Goal: Task Accomplishment & Management: Manage account settings

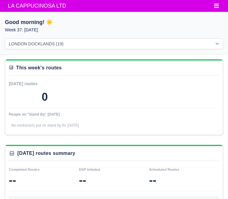
select select "1"
click at [22, 9] on span "LA CAPPUCINOSA LTD" at bounding box center [37, 6] width 64 height 12
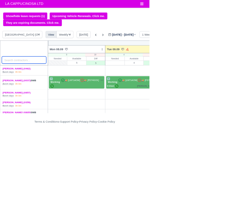
click at [35, 91] on input "search" at bounding box center [37, 91] width 68 height 11
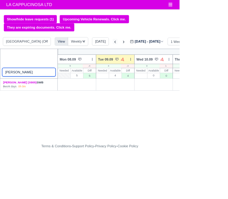
type input "Ayan"
click at [144, 55] on icon at bounding box center [146, 53] width 6 height 6
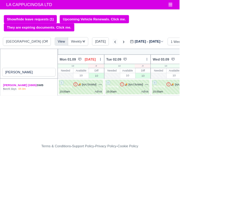
click at [144, 53] on icon at bounding box center [146, 53] width 6 height 6
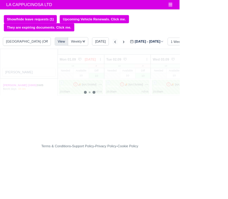
type input "2025-08-26"
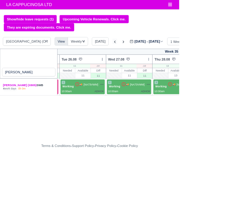
scroll to position [0, 46]
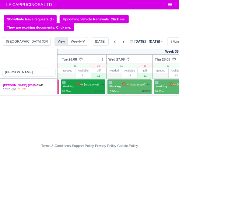
click at [123, 115] on div "ADHOK" at bounding box center [127, 116] width 12 height 5
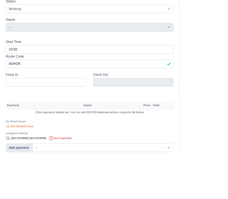
scroll to position [319, 0]
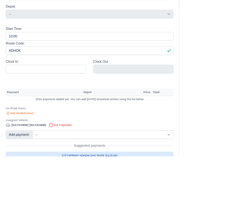
click at [169, 199] on link "CITYSPRINT ADHOK DAY RATE (£110.00)" at bounding box center [114, 198] width 214 height 10
select select "2"
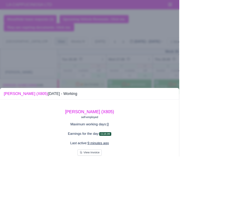
scroll to position [34, 0]
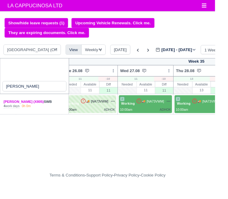
scroll to position [0, 55]
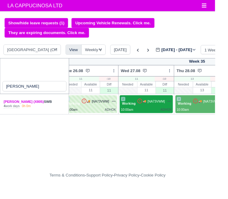
click at [159, 109] on span "[NA73VWM]" at bounding box center [166, 107] width 19 height 5
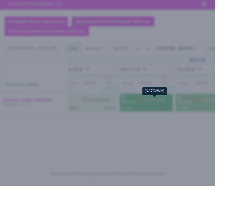
scroll to position [0, 0]
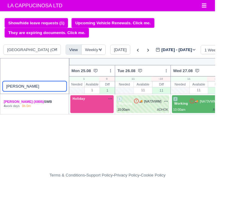
click at [31, 90] on input "Ayan" at bounding box center [37, 91] width 68 height 11
click at [65, 92] on input "Ayan" at bounding box center [37, 91] width 68 height 11
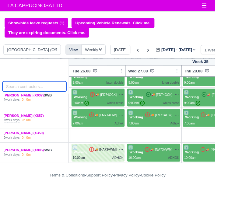
scroll to position [29, 56]
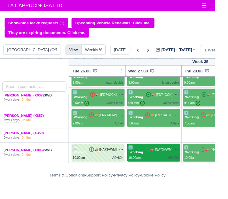
click at [173, 160] on span "[NA73VWM]" at bounding box center [174, 158] width 19 height 5
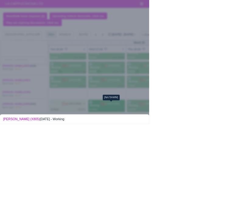
scroll to position [34, 0]
select select "2"
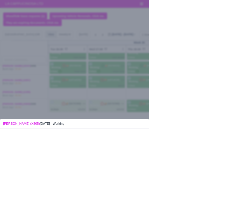
click at [2, 100] on div at bounding box center [114, 99] width 228 height 199
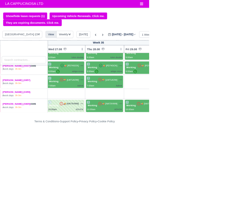
scroll to position [29, 120]
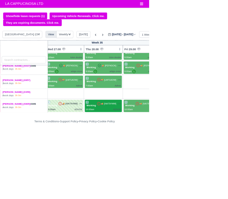
click at [161, 160] on span "[NA73VWM]" at bounding box center [168, 158] width 19 height 5
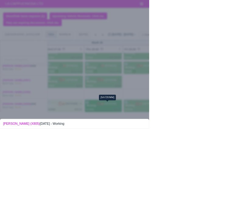
scroll to position [39, 0]
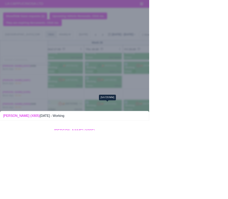
select select "2"
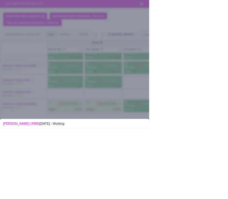
click at [2, 107] on div at bounding box center [114, 99] width 228 height 199
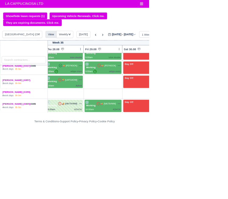
scroll to position [29, 181]
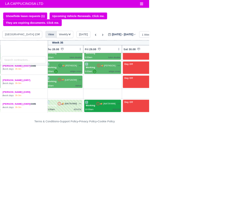
click at [155, 167] on div "10:00am ADHOK" at bounding box center [157, 167] width 54 height 5
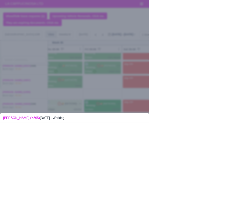
scroll to position [39, 0]
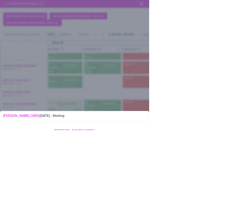
select select "2"
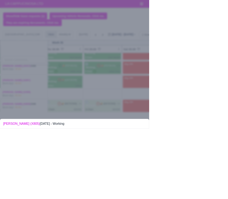
click at [4, 113] on div at bounding box center [114, 99] width 228 height 199
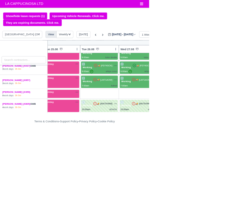
scroll to position [29, 0]
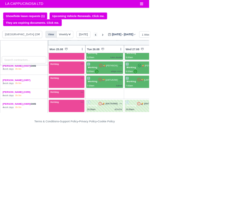
click at [145, 53] on icon at bounding box center [146, 53] width 2 height 3
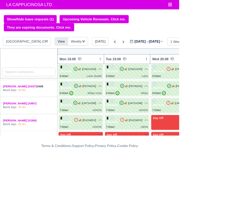
scroll to position [23, 0]
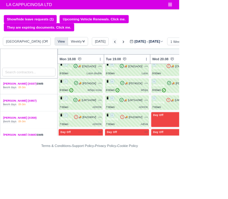
click at [144, 53] on icon at bounding box center [146, 53] width 6 height 6
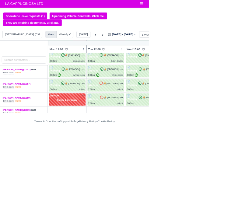
click at [150, 60] on div "LONDON CITY (CITYSPRINT) (26) LONDON DOCKLANDS (19) View Weekly View Wave times…" at bounding box center [114, 54] width 228 height 15
click at [146, 53] on icon at bounding box center [146, 53] width 6 height 6
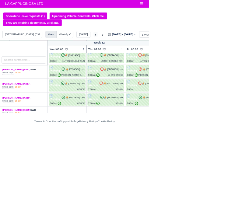
scroll to position [23, 124]
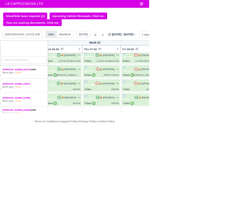
click at [144, 53] on icon at bounding box center [146, 53] width 6 height 6
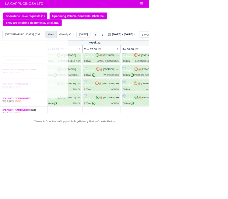
type input "2025-07-29"
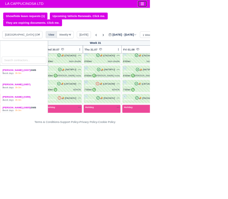
click at [216, 8] on icon "Toggle navigation" at bounding box center [216, 6] width 5 height 4
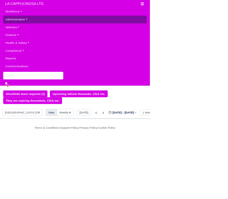
click at [51, 34] on link "Administration" at bounding box center [114, 30] width 218 height 12
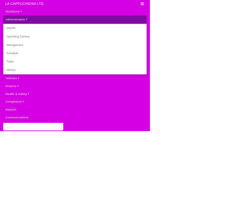
click at [69, 32] on link "Administration" at bounding box center [114, 30] width 218 height 12
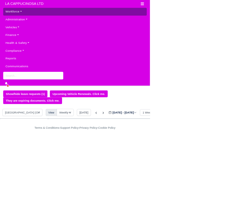
click at [55, 20] on link "Workforce" at bounding box center [114, 18] width 218 height 12
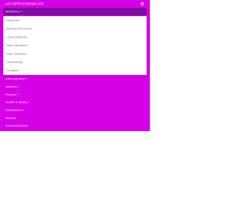
click at [11, 21] on link "Workforce" at bounding box center [114, 18] width 218 height 12
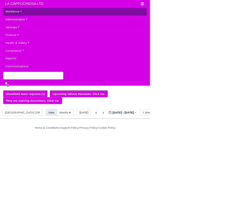
click at [14, 23] on link "Workforce" at bounding box center [114, 18] width 218 height 12
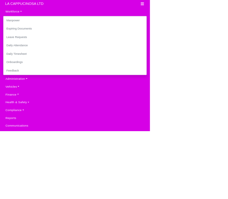
click at [228, 137] on html "LA CAPPUCINOSA LTD Workforce Manpower Expiring Documents Leave Requests Daily A…" at bounding box center [114, 99] width 228 height 199
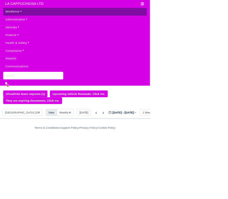
click at [99, 21] on link "Workforce" at bounding box center [114, 18] width 218 height 12
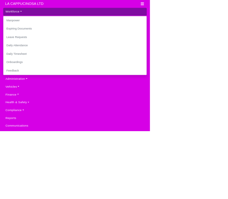
click at [109, 21] on link "Workforce" at bounding box center [114, 18] width 218 height 12
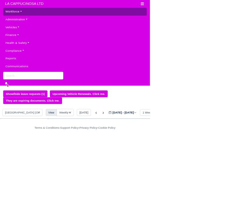
click at [91, 15] on link "Workforce" at bounding box center [114, 18] width 218 height 12
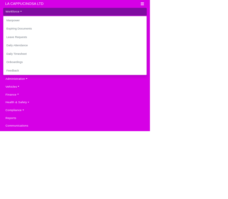
click at [16, 22] on link "Workforce" at bounding box center [114, 18] width 218 height 12
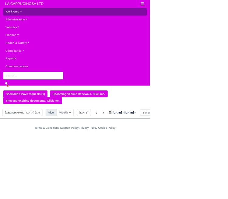
click at [10, 21] on link "Workforce" at bounding box center [114, 18] width 218 height 12
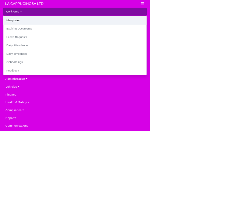
click at [11, 32] on link "Manpower" at bounding box center [114, 31] width 218 height 13
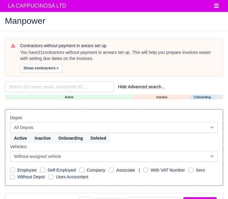
select select "25"
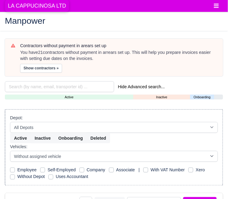
click at [46, 11] on span "LA CAPPUCINOSA LTD" at bounding box center [37, 6] width 64 height 12
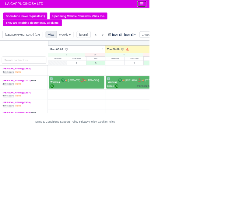
click at [217, 6] on icon "Toggle navigation" at bounding box center [216, 6] width 5 height 4
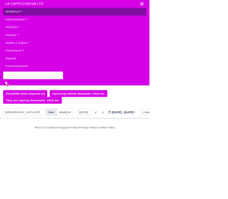
click at [39, 23] on link "Workforce" at bounding box center [114, 18] width 218 height 12
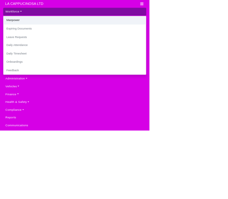
click at [72, 36] on link "Manpower" at bounding box center [114, 31] width 218 height 13
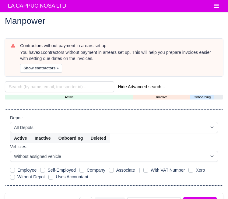
select select "25"
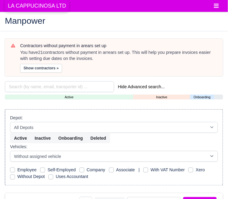
click at [48, 7] on span "LA CAPPUCINOSA LTD" at bounding box center [37, 6] width 64 height 12
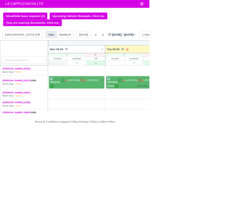
click at [220, 15] on body "LA CAPPUCINOSA LTD Workforce Manpower Expiring Documents Leave Requests Daily A…" at bounding box center [114, 99] width 228 height 199
click at [217, 6] on icon "Toggle navigation" at bounding box center [216, 5] width 5 height 5
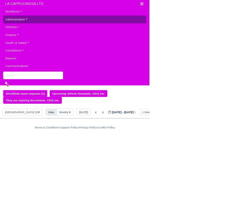
click at [51, 35] on link "Administration" at bounding box center [114, 30] width 218 height 12
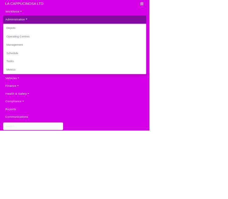
click at [53, 35] on link "Administration" at bounding box center [114, 30] width 218 height 12
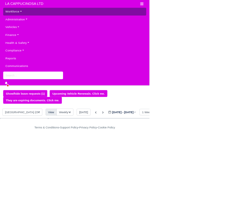
click at [45, 22] on link "Workforce" at bounding box center [114, 18] width 218 height 12
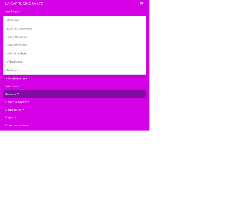
click at [45, 149] on link "Finance" at bounding box center [114, 144] width 218 height 12
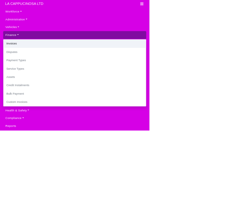
click at [65, 69] on link "Invoices" at bounding box center [114, 66] width 218 height 13
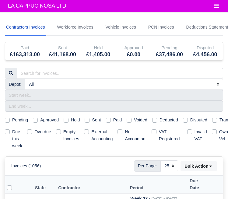
select select "25"
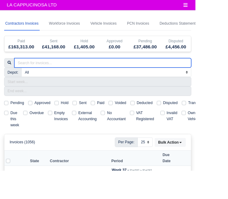
click at [119, 75] on input "search" at bounding box center [120, 73] width 207 height 11
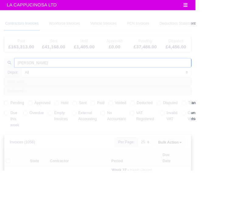
type input "[PERSON_NAME]"
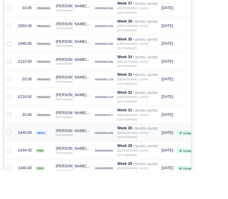
click at [15, 151] on label at bounding box center [15, 151] width 0 height 0
click at [10, 151] on input "checkbox" at bounding box center [10, 153] width 5 height 5
checkbox input "true"
click at [15, 172] on label at bounding box center [15, 172] width 0 height 0
click at [10, 172] on input "checkbox" at bounding box center [10, 174] width 5 height 5
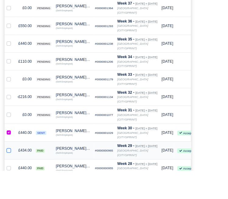
checkbox input "true"
click at [15, 193] on label at bounding box center [15, 193] width 0 height 0
click at [11, 193] on input "checkbox" at bounding box center [10, 195] width 5 height 5
checkbox input "true"
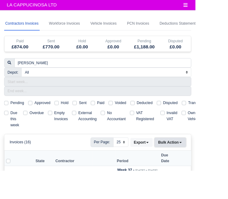
click at [207, 165] on button "Bulk Action" at bounding box center [199, 166] width 36 height 10
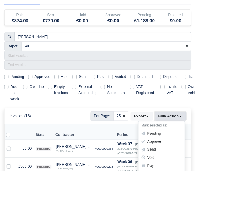
scroll to position [30, 0]
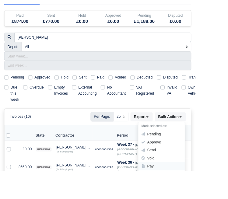
click at [193, 194] on div "Pay" at bounding box center [188, 194] width 54 height 9
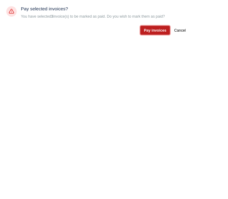
click at [198, 38] on button "Pay invoices" at bounding box center [181, 35] width 34 height 10
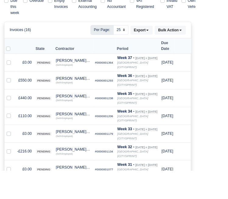
scroll to position [130, 0]
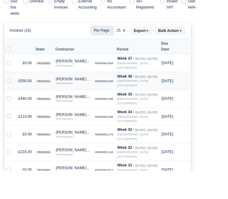
click at [15, 91] on label at bounding box center [15, 91] width 0 height 0
click at [8, 91] on input "checkbox" at bounding box center [10, 93] width 5 height 5
checkbox input "true"
click at [15, 112] on label at bounding box center [15, 112] width 0 height 0
click at [10, 112] on input "checkbox" at bounding box center [10, 114] width 5 height 5
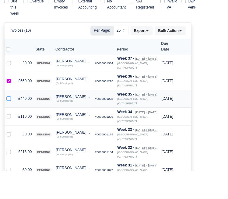
checkbox input "true"
click at [15, 133] on label at bounding box center [15, 133] width 0 height 0
click at [11, 133] on input "checkbox" at bounding box center [10, 135] width 5 height 5
checkbox input "true"
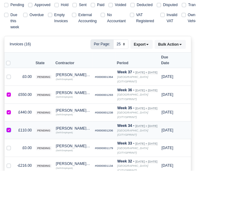
scroll to position [102, 0]
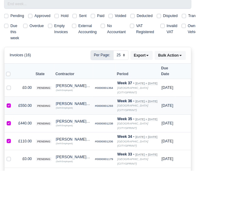
click at [15, 119] on label at bounding box center [15, 119] width 0 height 0
click at [10, 119] on input "checkbox" at bounding box center [10, 121] width 5 height 5
checkbox input "false"
click at [15, 140] on label at bounding box center [15, 140] width 0 height 0
click at [10, 140] on input "checkbox" at bounding box center [10, 142] width 5 height 5
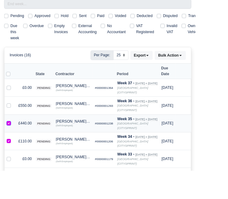
checkbox input "false"
click at [15, 161] on label at bounding box center [15, 161] width 0 height 0
click at [11, 161] on input "checkbox" at bounding box center [10, 163] width 5 height 5
checkbox input "false"
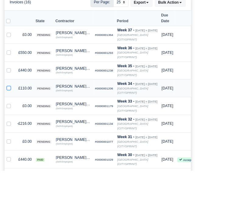
scroll to position [160, 0]
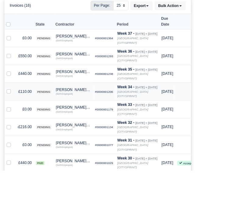
click at [145, 99] on strong "Week 34 -" at bounding box center [147, 101] width 20 height 5
click at [145, 105] on icon "[GEOGRAPHIC_DATA] (CITYSPRINT)" at bounding box center [155, 109] width 36 height 9
click at [86, 107] on div "(Self-Employed)" at bounding box center [85, 109] width 41 height 4
click at [74, 107] on div "(Self-Employed)" at bounding box center [85, 109] width 41 height 4
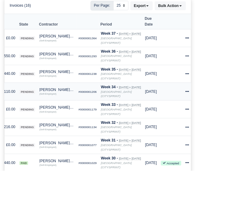
click at [215, 96] on td "Invoice Actions Show Invoice Action Log Approve Void" at bounding box center [218, 106] width 9 height 21
click at [218, 105] on icon at bounding box center [218, 107] width 4 height 4
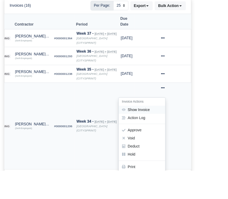
click at [193, 123] on link "Show Invoice" at bounding box center [166, 127] width 54 height 9
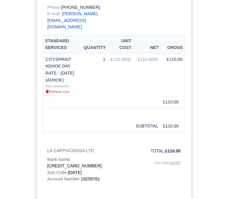
scroll to position [156, 0]
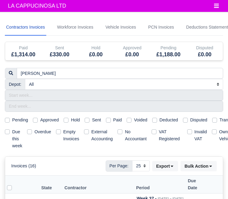
select select "25"
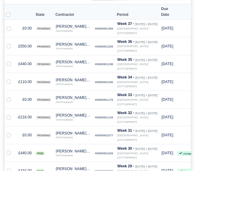
scroll to position [171, 0]
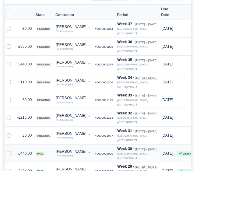
click at [80, 175] on div "[PERSON_NAME] (X805)" at bounding box center [85, 177] width 41 height 4
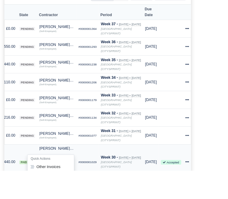
scroll to position [0, 48]
click at [214, 168] on td "Invoice Actions Show Invoice Action Log [GEOGRAPHIC_DATA]" at bounding box center [218, 188] width 9 height 41
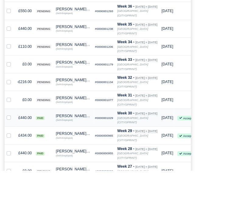
scroll to position [213, 0]
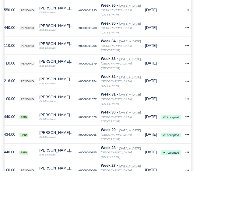
scroll to position [0, 48]
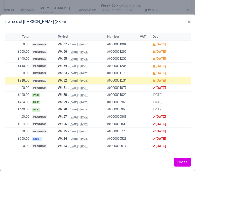
click at [72, 199] on div at bounding box center [114, 99] width 228 height 199
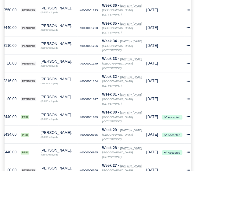
scroll to position [0, 0]
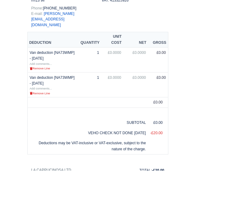
scroll to position [413, 0]
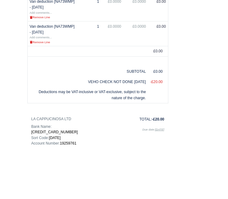
click at [221, 152] on div "Document Self-Billed Invoice #0000000770 Date: [DATE] Week 25 Period: [DATE] - …" at bounding box center [114, 18] width 214 height 386
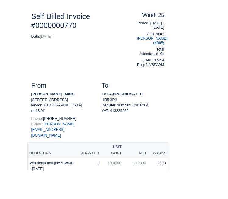
scroll to position [199, 0]
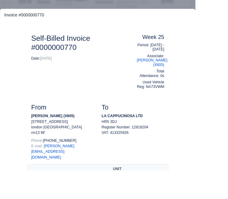
click at [228, 26] on div at bounding box center [114, 99] width 228 height 199
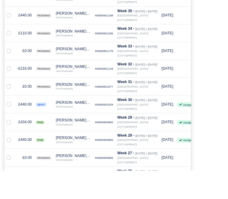
scroll to position [225, 0]
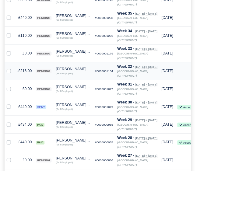
click at [32, 73] on td "-£216.00" at bounding box center [28, 83] width 22 height 21
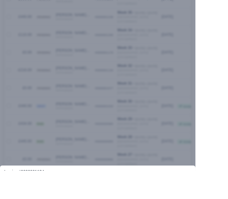
click at [215, 69] on div at bounding box center [114, 99] width 228 height 199
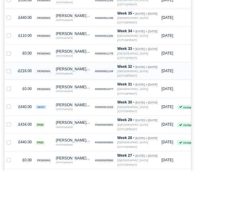
click at [85, 78] on div "AYAN AKHTAR (X805)" at bounding box center [85, 80] width 41 height 4
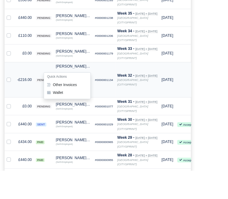
click at [163, 91] on icon "[GEOGRAPHIC_DATA] (CITYSPRINT)" at bounding box center [155, 95] width 36 height 9
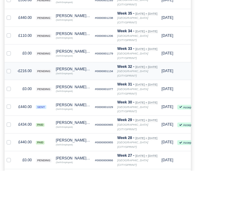
click at [160, 81] on icon "[GEOGRAPHIC_DATA] (CITYSPRINT)" at bounding box center [155, 85] width 36 height 9
click at [28, 73] on td "-£216.00" at bounding box center [28, 83] width 22 height 21
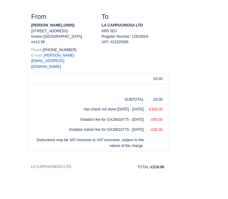
scroll to position [305, 0]
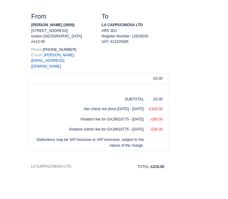
type input "Aya"
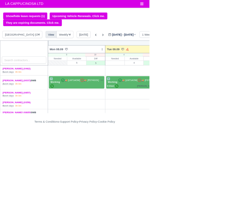
click at [222, 16] on body "LA CAPPUCINOSA LTD Workforce Manpower Expiring Documents Leave Requests Daily A…" at bounding box center [114, 99] width 228 height 199
click at [221, 2] on button "Toggle navigation" at bounding box center [216, 6] width 13 height 9
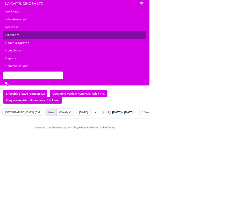
click at [33, 48] on link "Finance" at bounding box center [114, 54] width 218 height 12
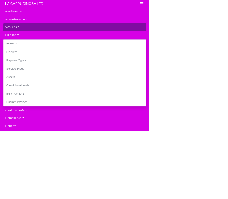
click at [40, 38] on link "Vehicles" at bounding box center [114, 42] width 218 height 12
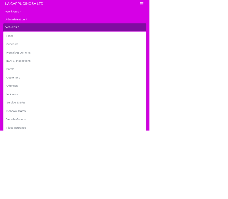
click at [14, 46] on link "Vehicles" at bounding box center [114, 42] width 218 height 12
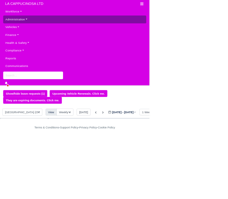
click at [20, 35] on link "Administration" at bounding box center [114, 30] width 218 height 12
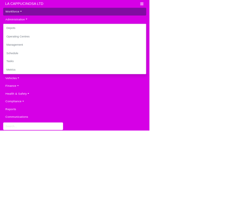
click at [11, 23] on link "Workforce" at bounding box center [114, 18] width 218 height 12
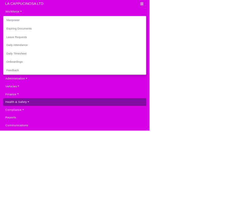
click at [82, 154] on link "Health & Safety" at bounding box center [114, 156] width 218 height 12
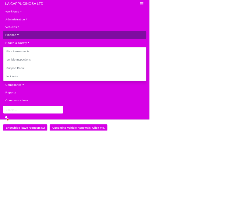
click at [22, 59] on link "Finance" at bounding box center [114, 54] width 218 height 12
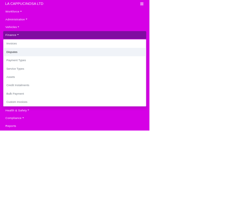
click at [18, 74] on link "Disputes" at bounding box center [114, 79] width 218 height 13
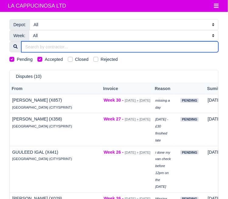
click at [171, 48] on input "search" at bounding box center [119, 46] width 197 height 11
type input "[PERSON_NAME]"
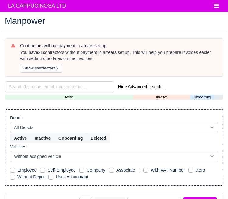
select select "25"
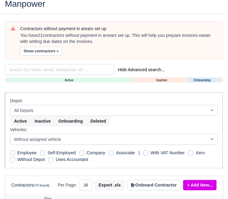
scroll to position [13, 0]
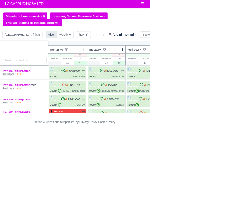
click at [33, 186] on link "[PERSON_NAME] (X805)" at bounding box center [25, 186] width 43 height 4
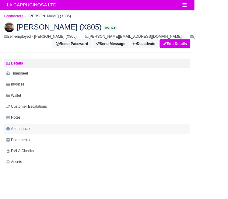
click at [94, 146] on link "Attendance" at bounding box center [114, 151] width 218 height 12
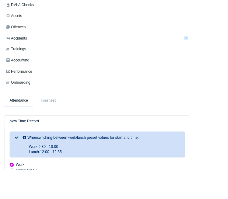
click at [52, 136] on div "New Time Record" at bounding box center [114, 142] width 218 height 12
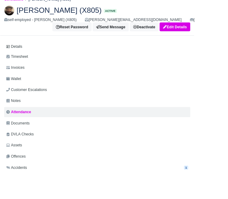
scroll to position [20, 0]
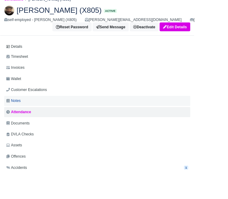
click at [51, 120] on link "Notes" at bounding box center [114, 118] width 218 height 12
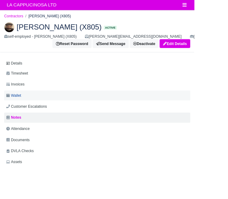
click at [42, 108] on link "Wallet" at bounding box center [114, 112] width 218 height 12
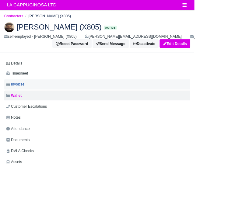
click at [59, 98] on link "Invoices" at bounding box center [114, 99] width 218 height 12
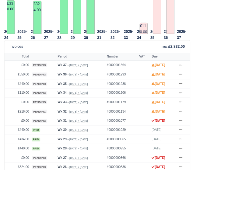
scroll to position [362, 0]
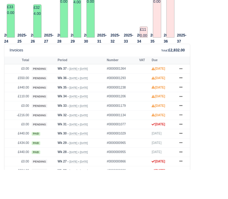
click at [76, 116] on td "Wk 34 - Aug 18, 2025 » Aug 24, 2025" at bounding box center [95, 113] width 58 height 11
click at [24, 115] on td "£110.00" at bounding box center [20, 113] width 30 height 11
click at [83, 117] on td "Wk 34 - Aug 18, 2025 » Aug 24, 2025" at bounding box center [95, 113] width 58 height 11
click at [30, 119] on td "£0.00" at bounding box center [20, 124] width 30 height 11
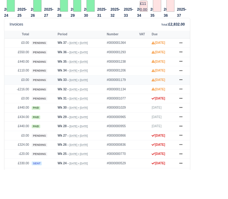
scroll to position [394, 0]
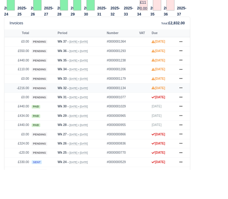
click at [35, 103] on td "-£216.00" at bounding box center [20, 103] width 30 height 11
click at [70, 106] on td "Wk 32 - Aug 4, 2025 » Aug 10, 2025" at bounding box center [95, 103] width 58 height 11
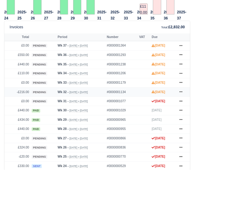
scroll to position [388, 0]
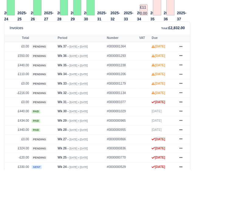
scroll to position [389, 0]
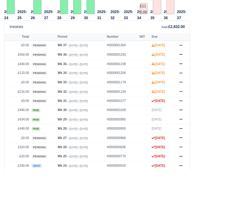
click at [18, 108] on td "-£216.00" at bounding box center [20, 107] width 30 height 11
click at [23, 105] on td "-£216.00" at bounding box center [20, 107] width 30 height 11
click at [12, 124] on td "£440.00" at bounding box center [20, 129] width 30 height 11
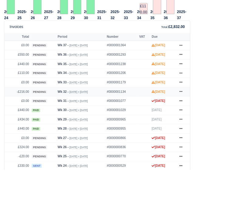
click at [10, 108] on td "-£216.00" at bounding box center [20, 107] width 30 height 11
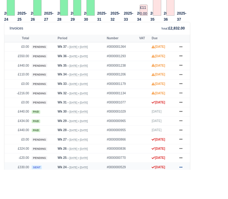
click at [213, 196] on icon at bounding box center [213, 196] width 4 height 1
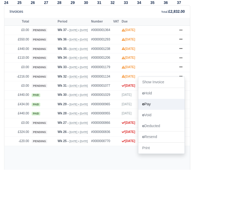
click at [199, 129] on link "Pay" at bounding box center [189, 122] width 54 height 13
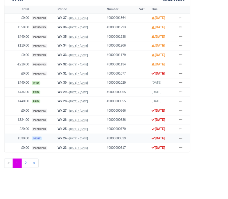
scroll to position [442, 0]
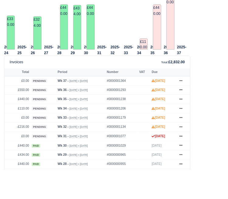
scroll to position [360, 0]
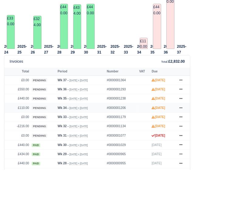
click at [7, 125] on td "£110.00" at bounding box center [20, 127] width 30 height 11
click at [44, 43] on td "£324.00" at bounding box center [43, 38] width 9 height 39
click at [46, 38] on td "£324.00" at bounding box center [43, 38] width 9 height 39
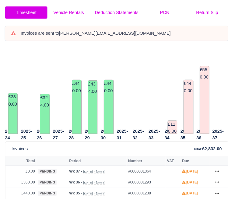
click at [36, 32] on div "Invoices are sent to AYAN.ALI0806@OUTLOOK.COM" at bounding box center [118, 33] width 197 height 6
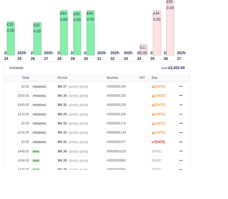
scroll to position [354, 0]
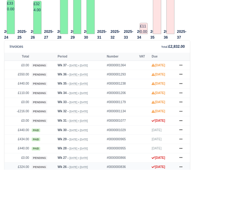
scroll to position [378, 0]
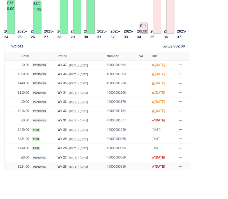
click at [213, 195] on icon at bounding box center [213, 195] width 4 height 1
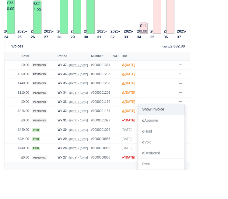
click at [201, 135] on link "Show Invoice" at bounding box center [189, 128] width 54 height 13
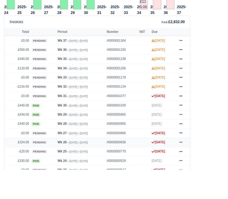
scroll to position [413, 0]
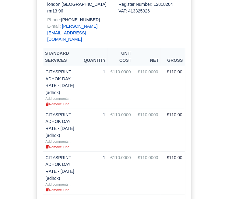
click at [207, 142] on div "Document Details pending Document Self-Billed Invoice #0000000836 Date: [DATE] …" at bounding box center [114, 135] width 228 height 595
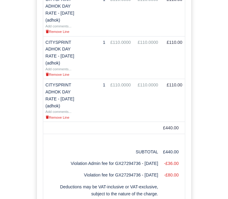
scroll to position [326, 0]
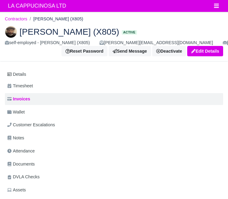
scroll to position [401, 0]
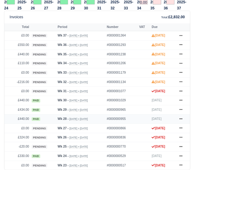
click at [32, 138] on td "£440.00" at bounding box center [20, 139] width 30 height 11
click at [212, 141] on link at bounding box center [212, 140] width 9 height 8
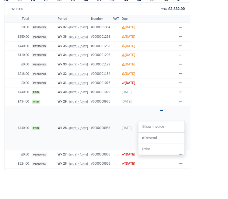
scroll to position [416, 0]
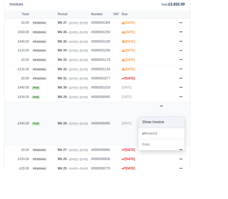
click at [189, 150] on link "Show Invoice" at bounding box center [189, 143] width 54 height 13
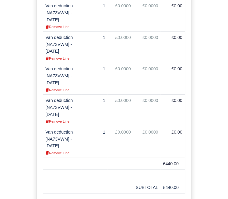
scroll to position [608, 0]
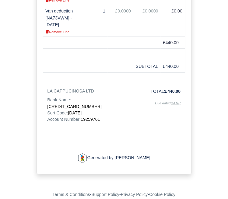
scroll to position [636, 0]
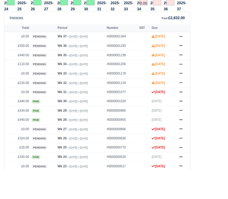
scroll to position [399, 0]
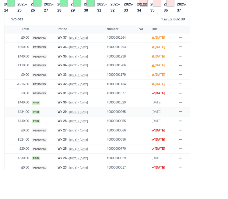
click at [28, 129] on td "£434.00" at bounding box center [20, 131] width 30 height 11
click at [212, 131] on icon at bounding box center [213, 131] width 4 height 1
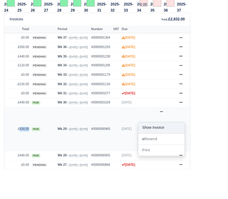
click at [196, 156] on link "Show Invoice" at bounding box center [189, 150] width 54 height 13
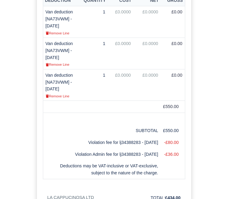
scroll to position [486, 0]
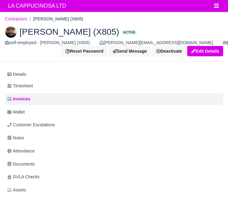
scroll to position [399, 0]
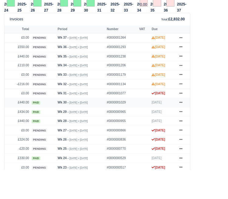
click at [29, 120] on td "£440.00" at bounding box center [20, 120] width 30 height 11
click at [211, 118] on icon at bounding box center [213, 120] width 4 height 4
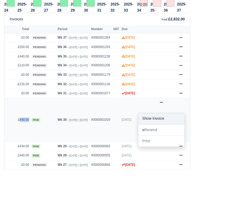
click at [200, 146] on link "Show Invoice" at bounding box center [189, 139] width 54 height 13
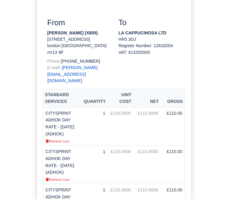
scroll to position [167, 0]
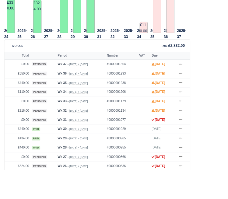
scroll to position [361, 0]
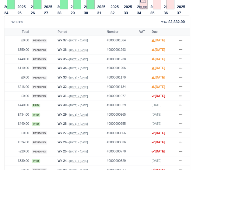
click at [228, 136] on div "2025-24 £330.00 2025-25 2025-26 £324.00 2025-27 2025-28 £440.00" at bounding box center [114, 77] width 228 height 304
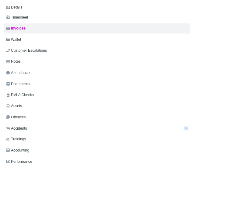
scroll to position [0, 0]
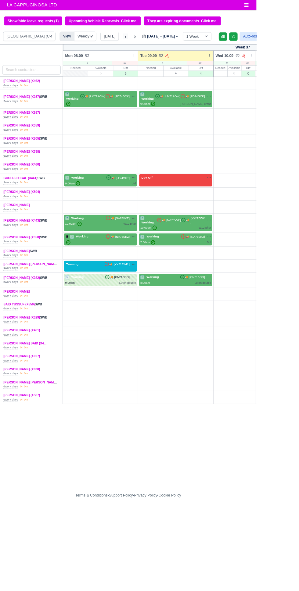
click at [144, 43] on icon at bounding box center [146, 43] width 6 height 6
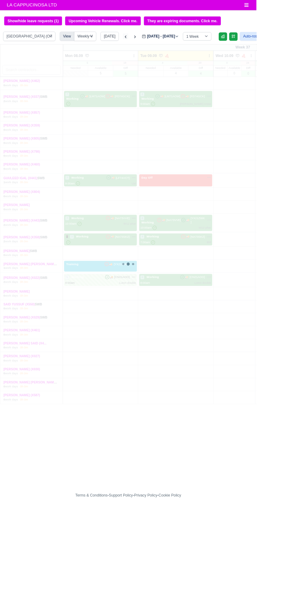
type input "2025-09-02"
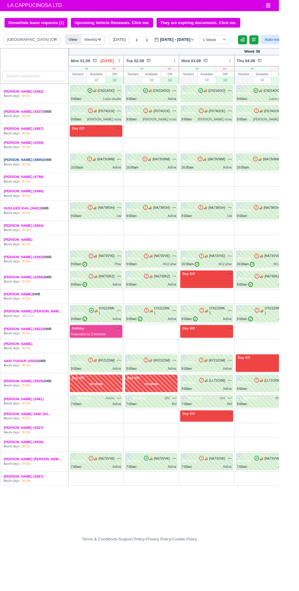
click at [19, 171] on link "[PERSON_NAME] (X805)" at bounding box center [25, 171] width 43 height 4
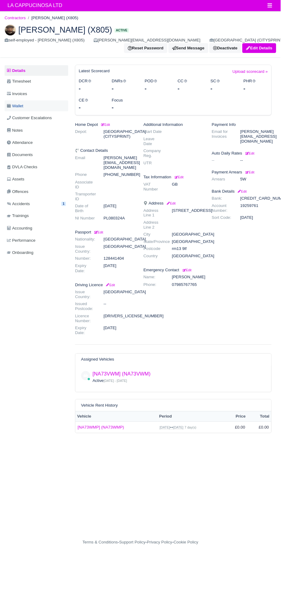
click at [22, 113] on span "Wallet" at bounding box center [15, 112] width 17 height 7
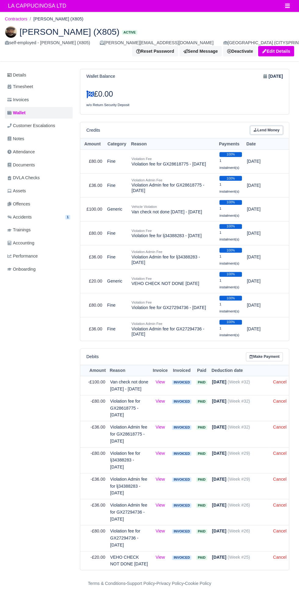
click at [272, 132] on link "Lend Money" at bounding box center [266, 130] width 33 height 9
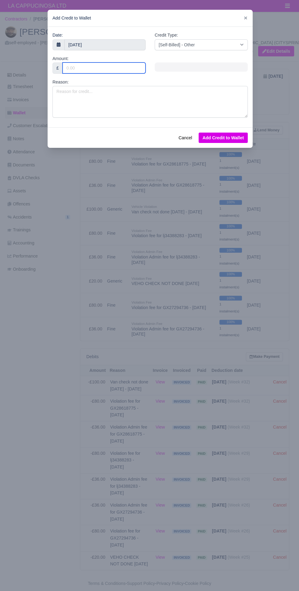
click at [122, 68] on input "Amount:" at bounding box center [103, 67] width 83 height 11
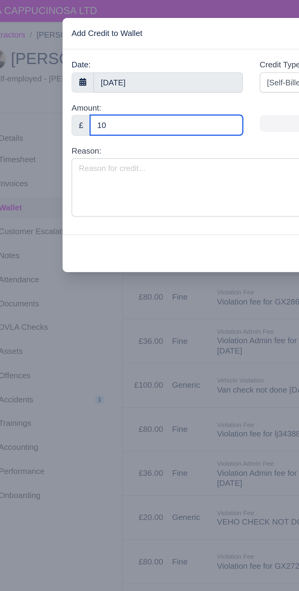
type input "100"
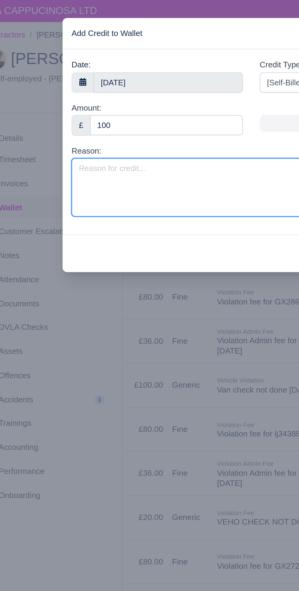
click at [135, 103] on textarea "Reason:" at bounding box center [149, 102] width 195 height 32
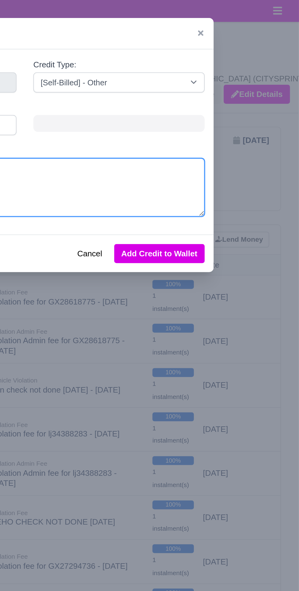
type textarea "Van check not completed"
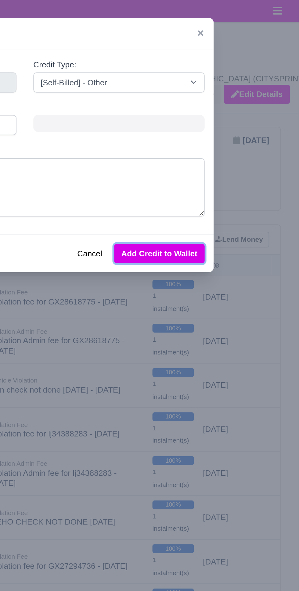
click at [236, 138] on button "Add Credit to Wallet" at bounding box center [222, 138] width 49 height 10
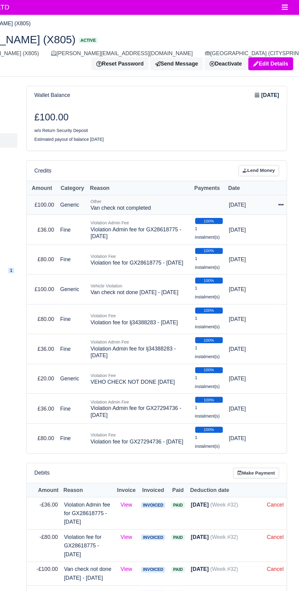
click at [284, 164] on icon at bounding box center [284, 164] width 4 height 1
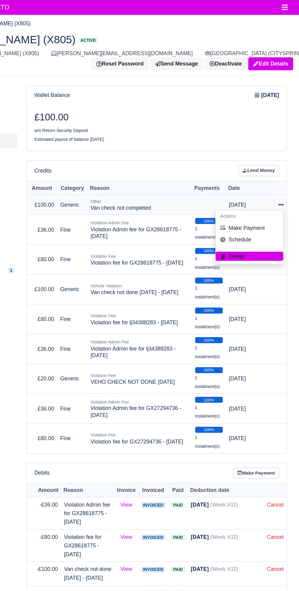
click at [247, 211] on div "Actions Make Payment Schedule Delete" at bounding box center [258, 190] width 55 height 44
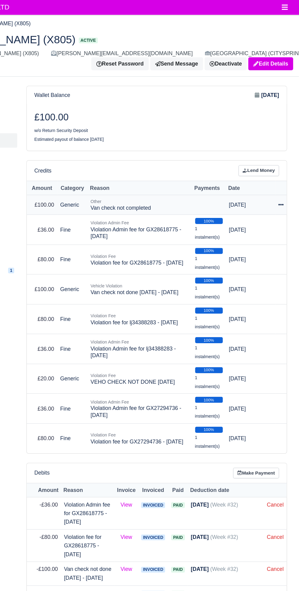
click at [273, 166] on td "[DATE]" at bounding box center [260, 164] width 40 height 16
click at [282, 172] on td at bounding box center [283, 184] width 9 height 24
click at [283, 164] on icon at bounding box center [284, 164] width 4 height 4
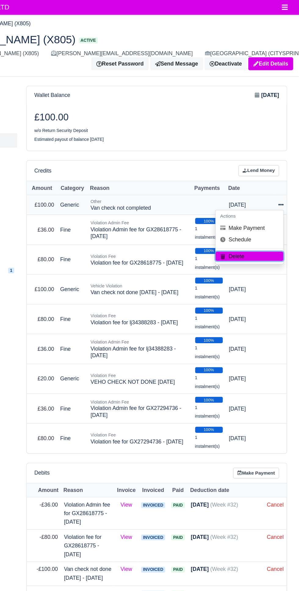
click at [245, 205] on button "Delete" at bounding box center [259, 205] width 54 height 7
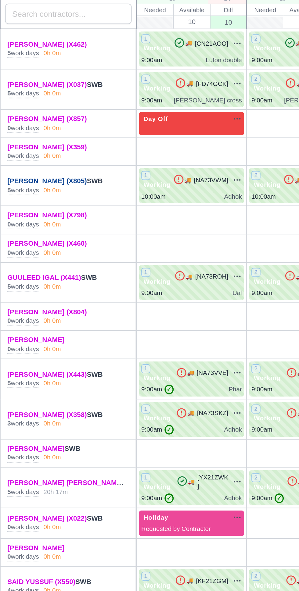
click at [15, 172] on link "[PERSON_NAME] (X805)" at bounding box center [25, 171] width 43 height 4
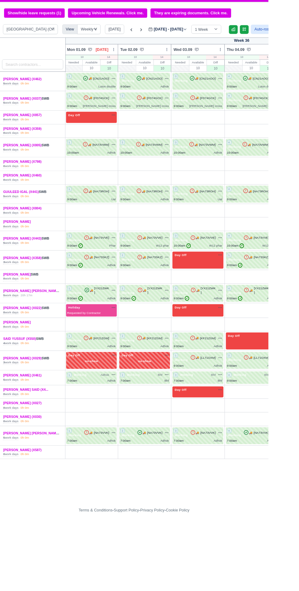
scroll to position [0, 1]
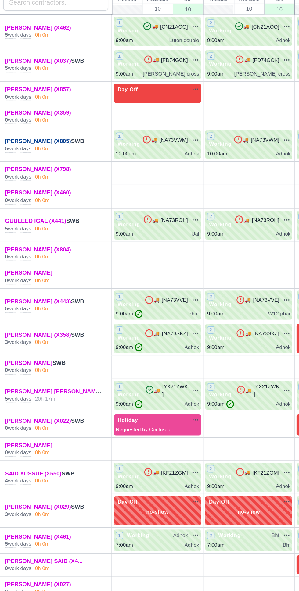
click at [15, 171] on link "[PERSON_NAME] (X805)" at bounding box center [25, 171] width 43 height 4
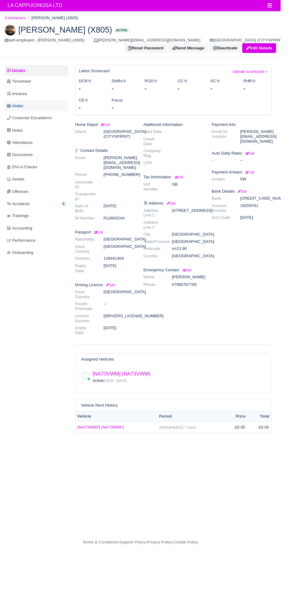
click at [24, 117] on link "Wallet" at bounding box center [39, 113] width 68 height 12
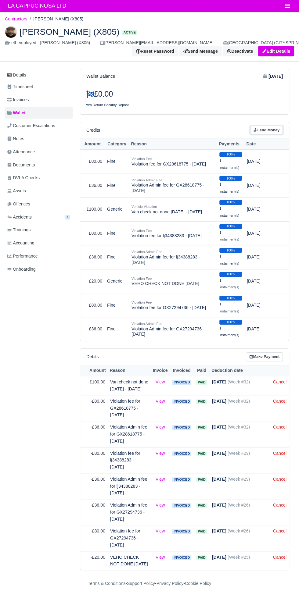
click at [266, 129] on link "Lend Money" at bounding box center [266, 130] width 33 height 9
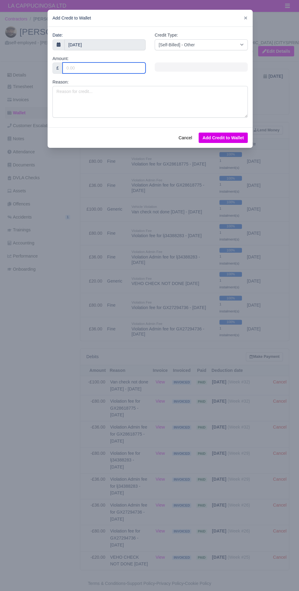
click at [79, 68] on input "Amount:" at bounding box center [103, 67] width 83 height 11
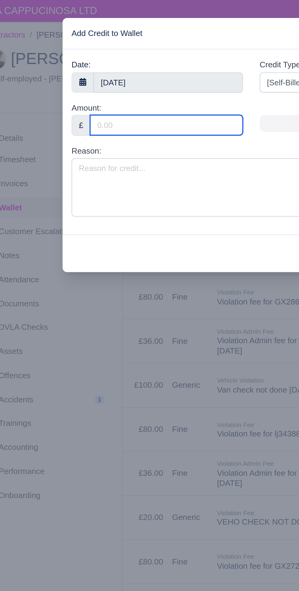
type input "1"
type input "100"
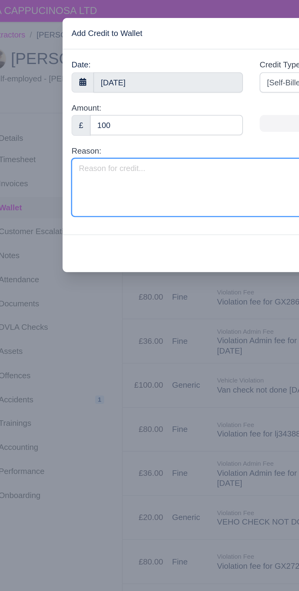
click at [66, 108] on textarea "Reason:" at bounding box center [149, 102] width 195 height 32
type textarea "C"
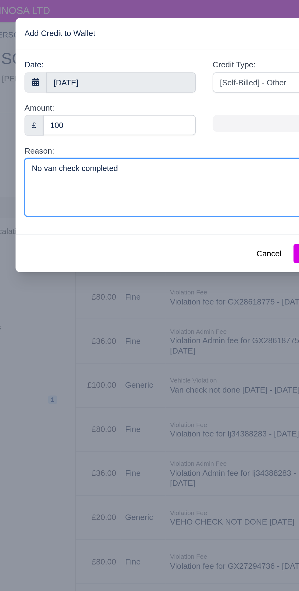
click at [140, 92] on textarea "No van check completed" at bounding box center [149, 102] width 195 height 32
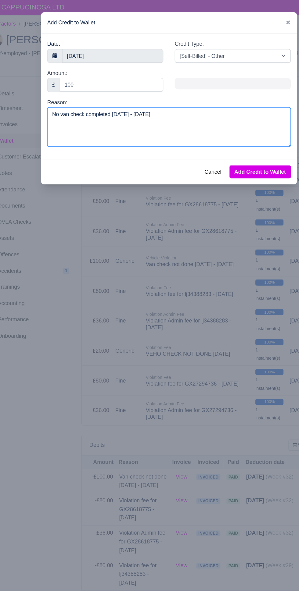
type textarea "No van check completed sep 01 - sep 05"
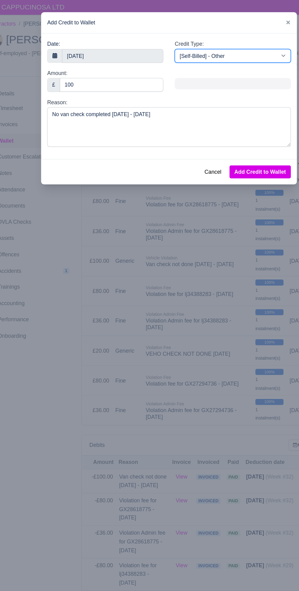
click at [212, 46] on select "[Self-Billed] - Other [Self-Billed] - Negative Invoice [Self-Billed] - Keychain…" at bounding box center [200, 44] width 93 height 11
click at [154, 39] on select "[Self-Billed] - Other [Self-Billed] - Negative Invoice [Self-Billed] - Keychain…" at bounding box center [200, 44] width 93 height 11
click at [232, 144] on div "Cancel Add Credit to Wallet" at bounding box center [150, 137] width 205 height 20
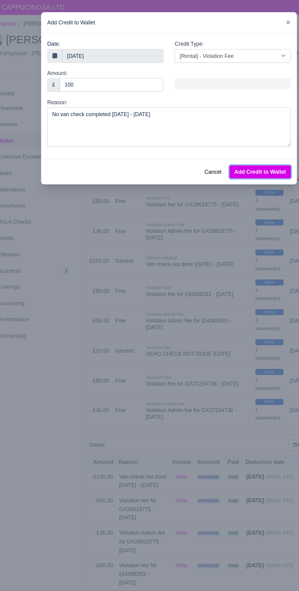
click at [227, 137] on button "Add Credit to Wallet" at bounding box center [222, 138] width 49 height 10
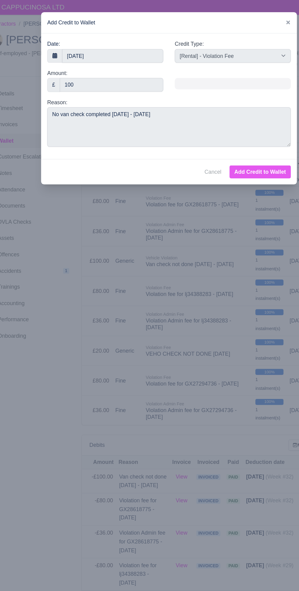
select select "other"
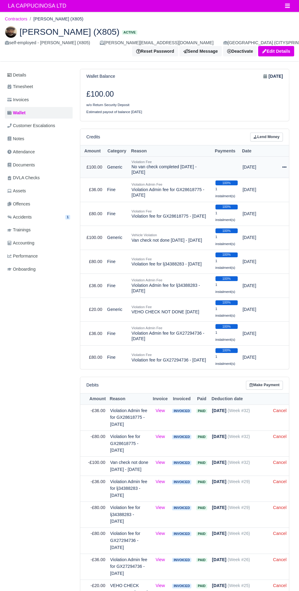
click at [283, 166] on icon at bounding box center [284, 166] width 4 height 1
click at [270, 186] on button "Make Payment" at bounding box center [259, 185] width 54 height 9
select select "874"
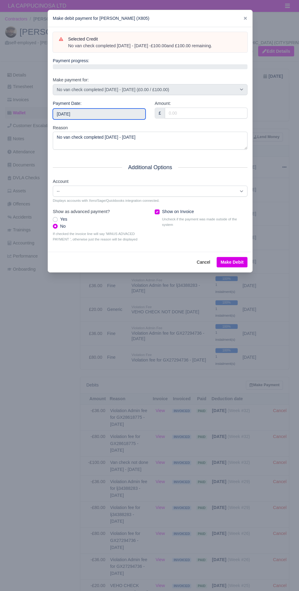
click at [120, 116] on input "2025-09-14" at bounding box center [99, 113] width 93 height 11
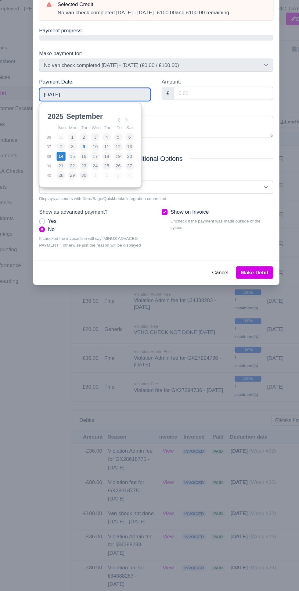
scroll to position [2, 0]
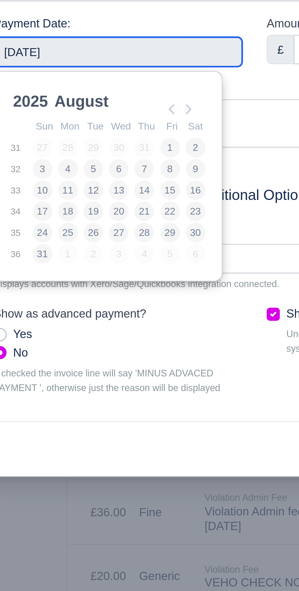
type input "2025-08-18"
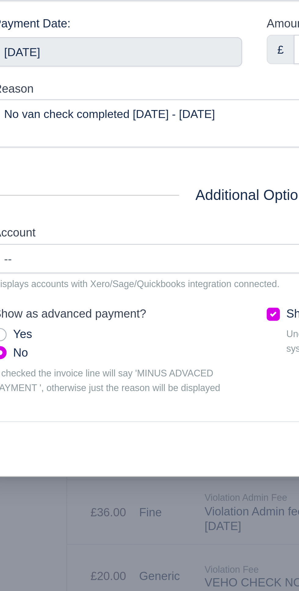
click at [125, 238] on small "If checked the invoice line will say 'MINUS ADVACED PAYMENT ', otherwise just t…" at bounding box center [99, 236] width 93 height 11
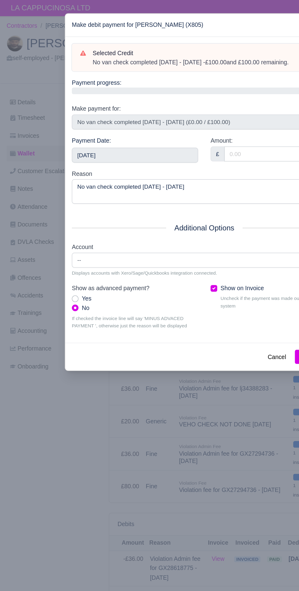
scroll to position [1, 0]
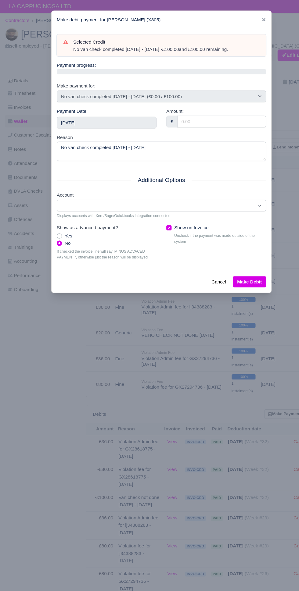
click at [232, 266] on div "Cancel Make Debit" at bounding box center [150, 262] width 204 height 20
click at [239, 266] on div "Cancel Make Debit" at bounding box center [150, 262] width 204 height 20
click at [236, 261] on button "Make Debit" at bounding box center [231, 262] width 31 height 10
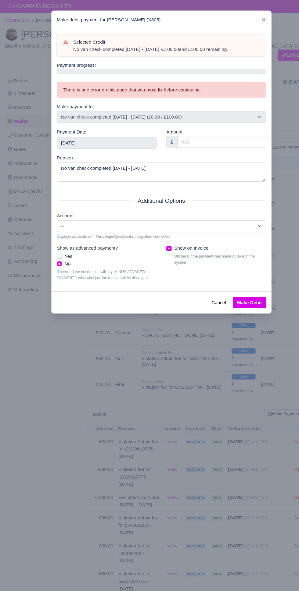
scroll to position [11, 0]
click at [213, 126] on input "Amount:" at bounding box center [206, 131] width 83 height 11
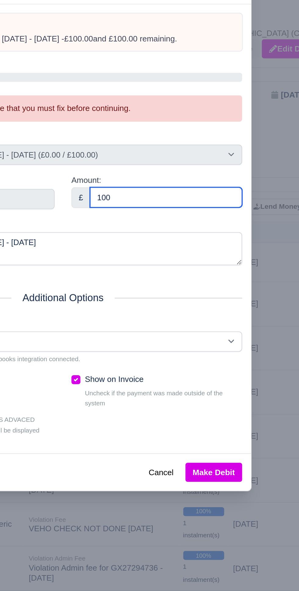
type input "100"
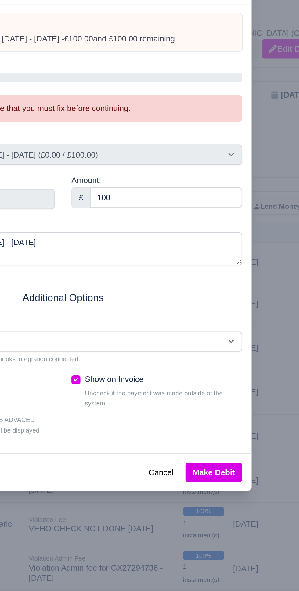
click at [267, 169] on div at bounding box center [149, 295] width 299 height 591
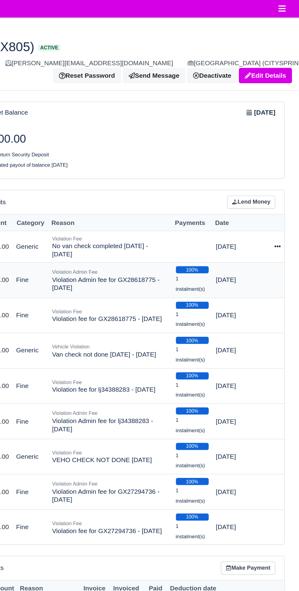
click at [282, 178] on td at bounding box center [283, 190] width 9 height 24
click at [283, 165] on icon at bounding box center [284, 167] width 4 height 4
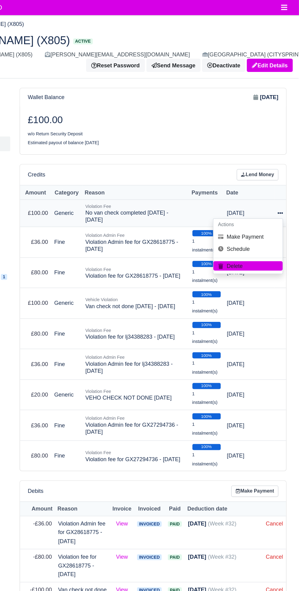
scroll to position [0, 0]
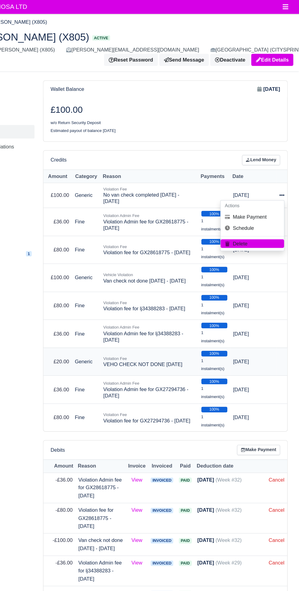
click at [267, 300] on td "Jul 23, 2025" at bounding box center [260, 309] width 40 height 24
click at [284, 166] on icon at bounding box center [284, 166] width 4 height 1
click at [270, 185] on button "Make Payment" at bounding box center [259, 185] width 54 height 9
select select "874"
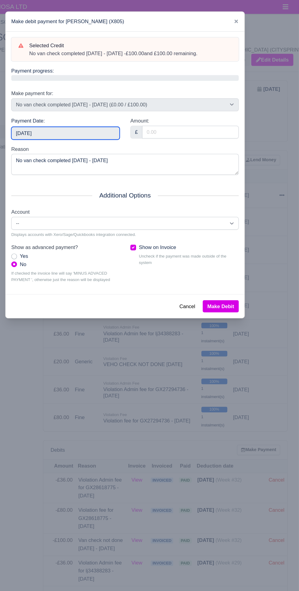
click at [136, 108] on input "2025-09-14" at bounding box center [99, 113] width 93 height 11
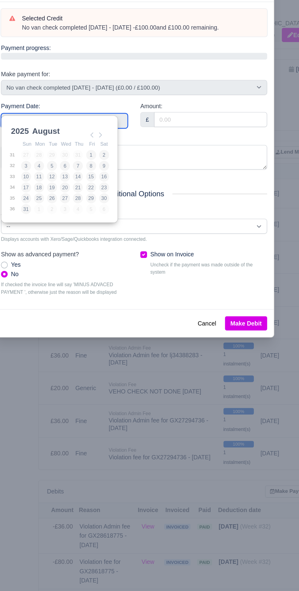
scroll to position [13, 0]
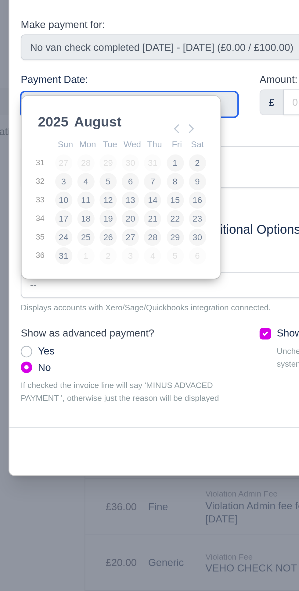
type input "2025-08-11"
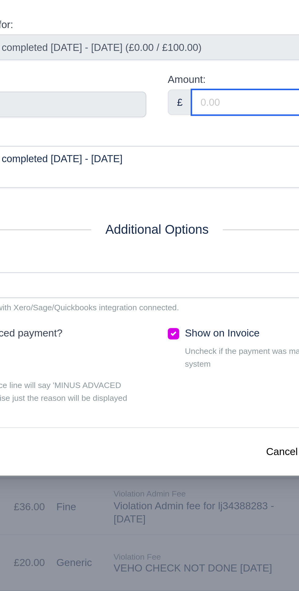
click at [178, 108] on input "Amount:" at bounding box center [206, 113] width 83 height 11
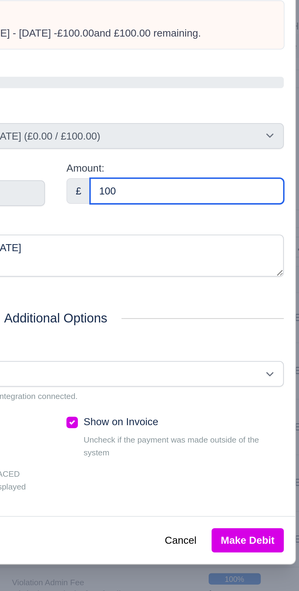
type input "100"
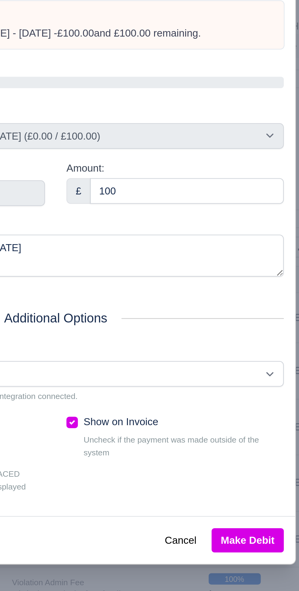
click at [242, 150] on div "Selected Credit No van check completed sep 01 - sep 05 - £100.00 and £100.00 re…" at bounding box center [150, 139] width 204 height 225
click at [235, 257] on button "Make Debit" at bounding box center [231, 262] width 31 height 10
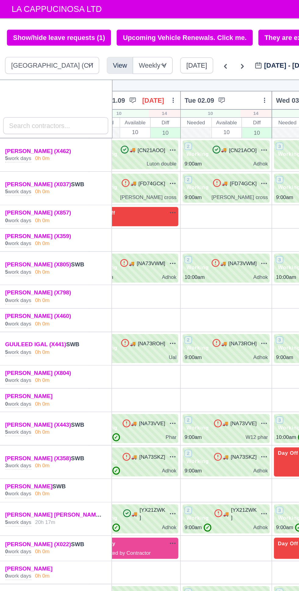
scroll to position [0, 20]
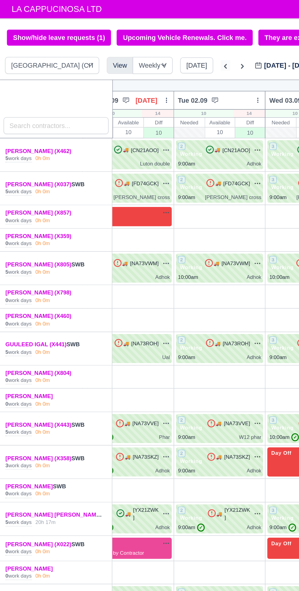
click at [144, 43] on icon at bounding box center [146, 43] width 6 height 6
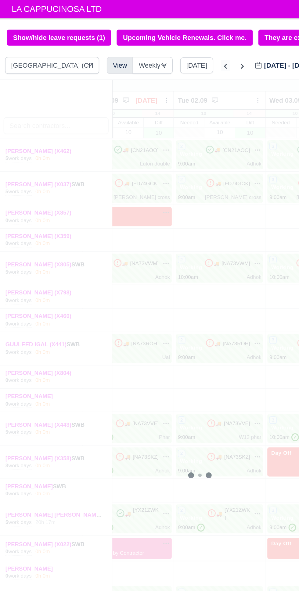
type input "2025-08-26"
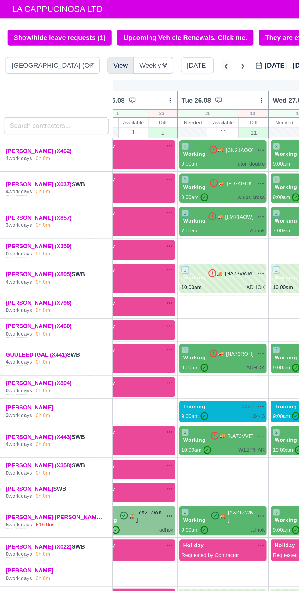
scroll to position [0, 21]
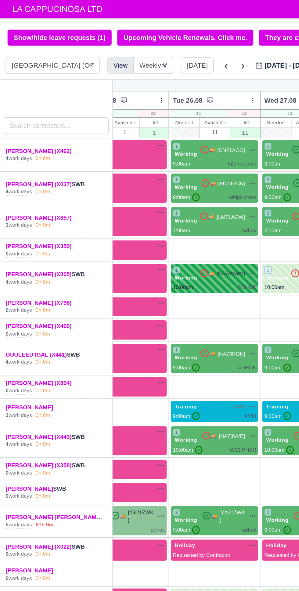
click at [140, 178] on span "[NA73VWM]" at bounding box center [149, 177] width 19 height 5
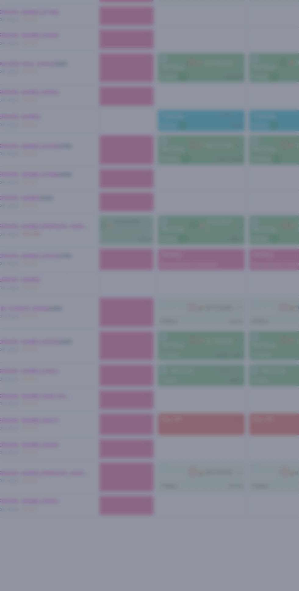
click at [161, 429] on div at bounding box center [149, 295] width 299 height 591
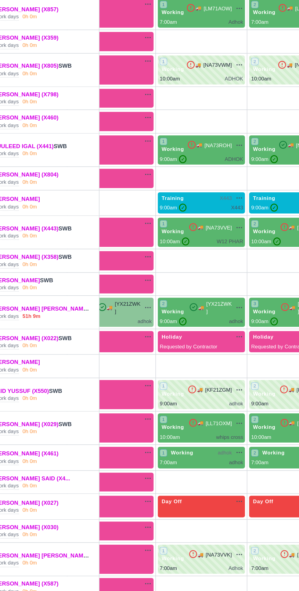
scroll to position [0, 0]
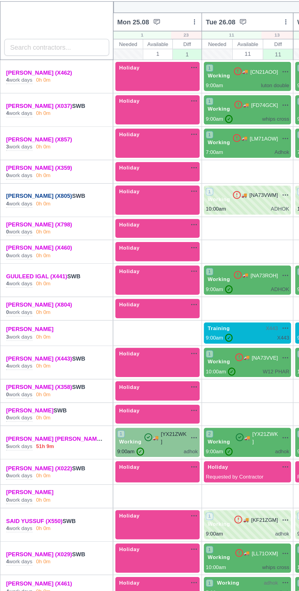
click at [14, 179] on link "[PERSON_NAME] (X805)" at bounding box center [25, 178] width 43 height 4
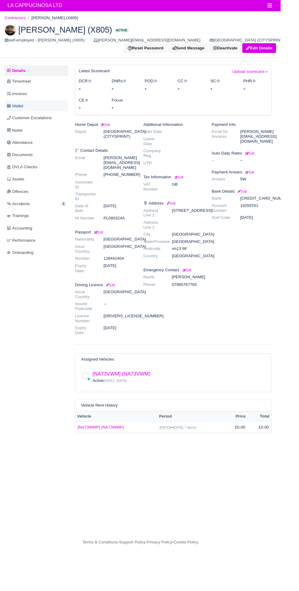
click at [53, 118] on link "Wallet" at bounding box center [39, 113] width 68 height 12
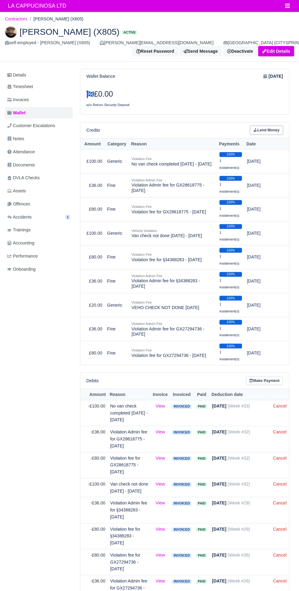
click at [266, 131] on link "Lend Money" at bounding box center [266, 130] width 33 height 9
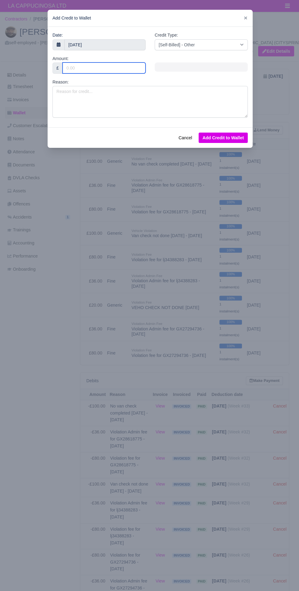
click at [67, 68] on input "Amount:" at bounding box center [103, 67] width 83 height 11
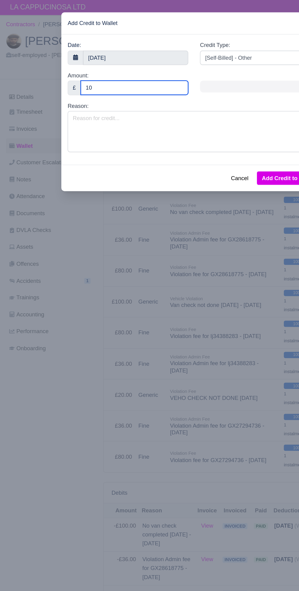
type input "100"
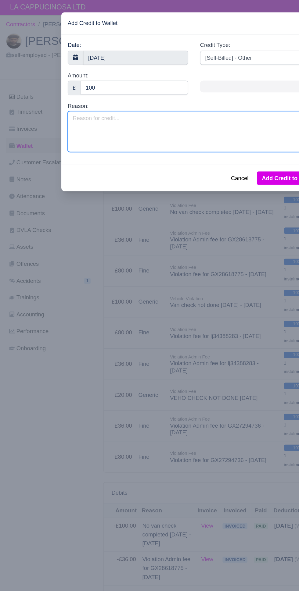
click at [166, 110] on textarea "Reason:" at bounding box center [149, 102] width 195 height 32
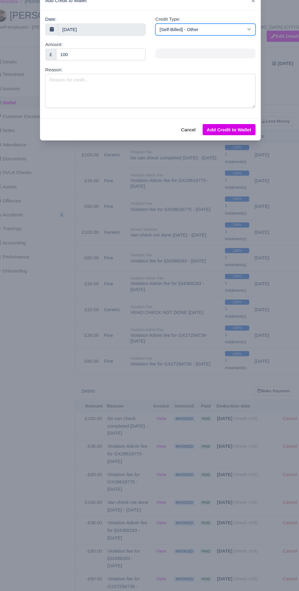
click at [215, 42] on select "[Self-Billed] - Other [Self-Billed] - Negative Invoice [Self-Billed] - Keychain…" at bounding box center [200, 44] width 93 height 11
select select "pcn_fee"
click at [154, 39] on select "[Self-Billed] - Other [Self-Billed] - Negative Invoice [Self-Billed] - Keychain…" at bounding box center [200, 44] width 93 height 11
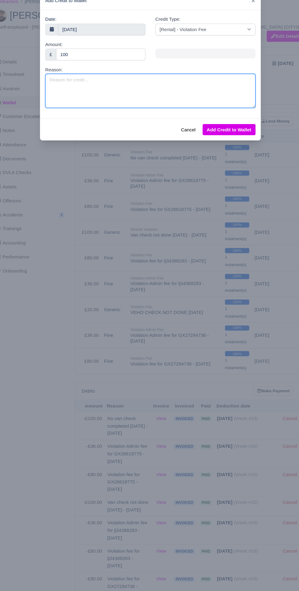
click at [199, 105] on textarea "Reason:" at bounding box center [149, 102] width 195 height 32
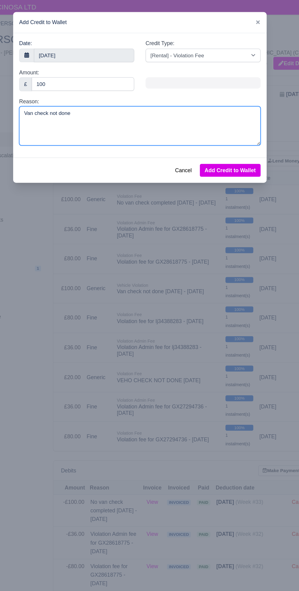
type textarea "Van check not done"
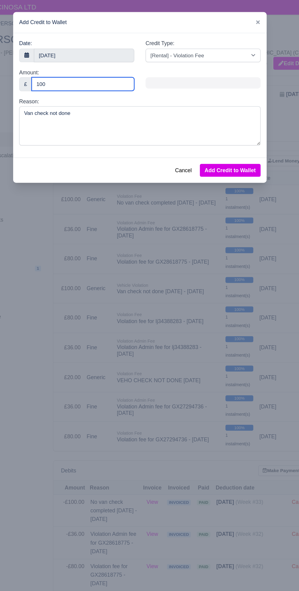
click at [78, 68] on input "100" at bounding box center [103, 67] width 83 height 11
type input "1"
type input "9"
type input "80"
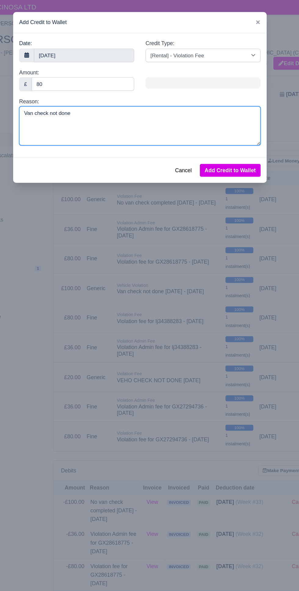
click at [118, 94] on textarea "Van check not done" at bounding box center [149, 102] width 195 height 32
type textarea "Van check not done [DATE] - [DATE]"
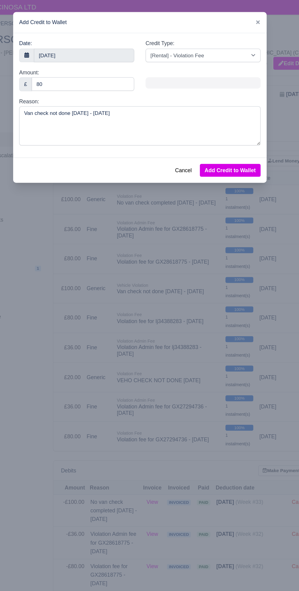
click at [235, 139] on button "Add Credit to Wallet" at bounding box center [222, 138] width 49 height 10
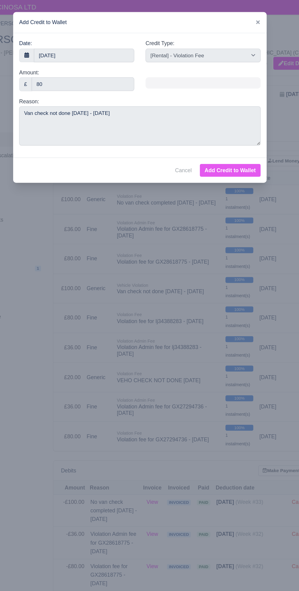
select select "other"
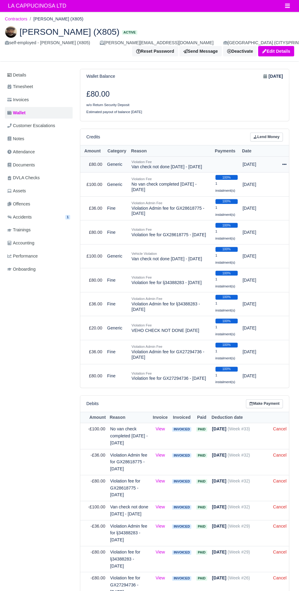
click at [284, 164] on icon at bounding box center [284, 164] width 4 height 1
click at [274, 185] on button "Make Payment" at bounding box center [259, 182] width 54 height 9
select select "876"
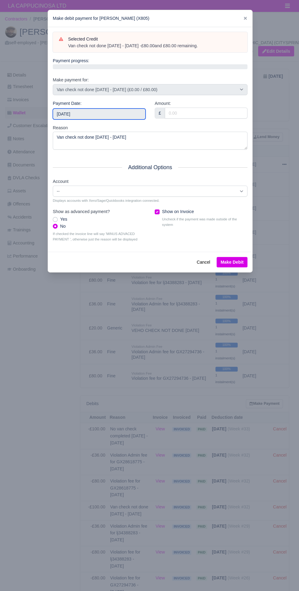
click at [117, 118] on input "2025-09-14" at bounding box center [99, 113] width 93 height 11
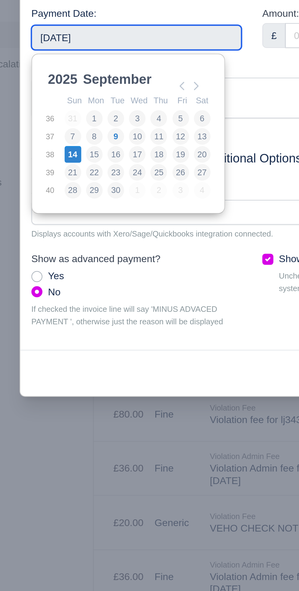
scroll to position [1, 0]
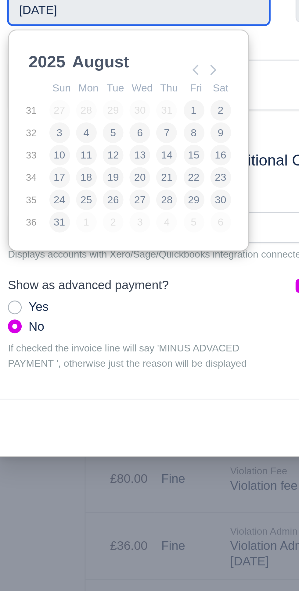
type input "2025-08-18"
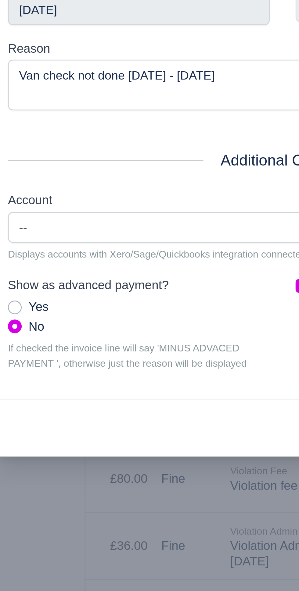
click at [126, 285] on div at bounding box center [149, 295] width 299 height 591
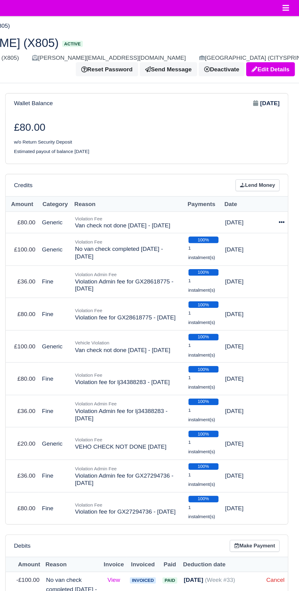
scroll to position [0, 0]
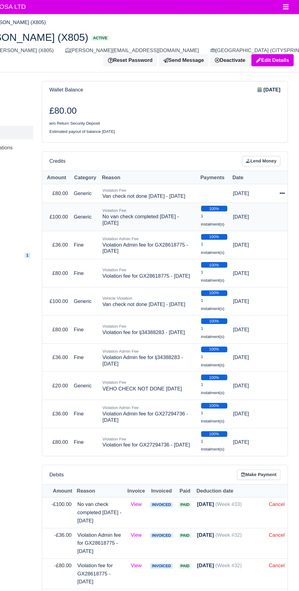
click at [284, 174] on td at bounding box center [283, 184] width 9 height 24
click at [284, 164] on icon at bounding box center [284, 164] width 4 height 1
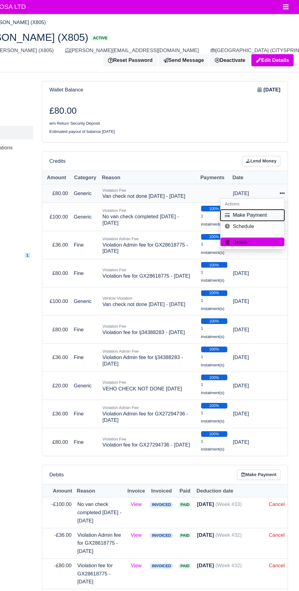
click at [272, 181] on button "Make Payment" at bounding box center [259, 182] width 54 height 9
select select "876"
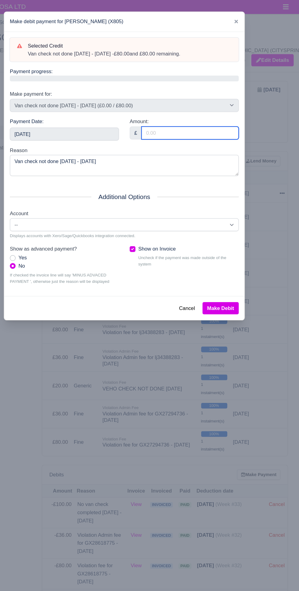
click at [217, 112] on input "Amount:" at bounding box center [206, 113] width 83 height 11
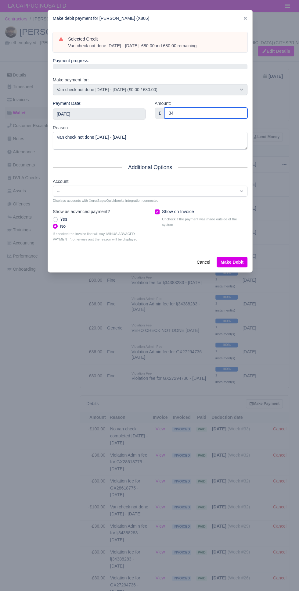
type input "3"
type input "80"
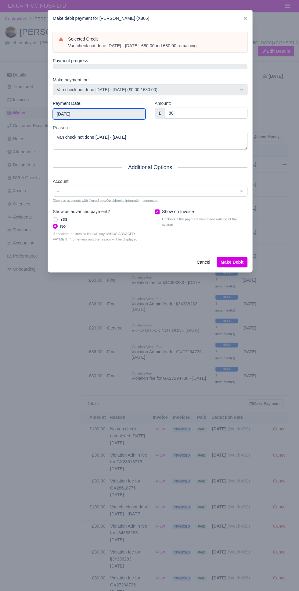
click at [112, 108] on input "2025-09-14" at bounding box center [99, 113] width 93 height 11
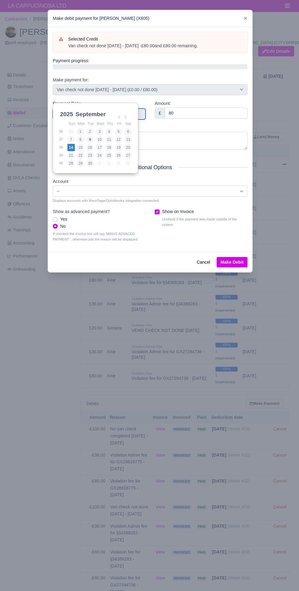
scroll to position [22, 0]
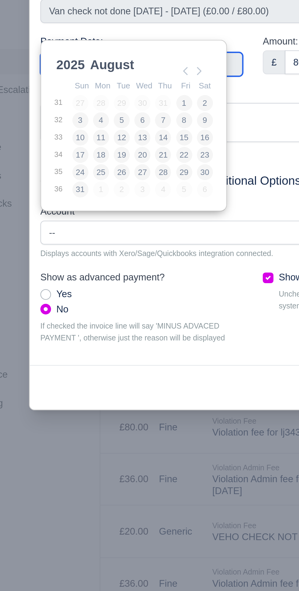
type input "2025-08-11"
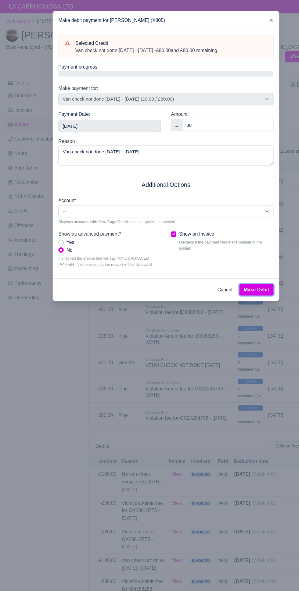
click at [236, 257] on button "Make Debit" at bounding box center [231, 262] width 31 height 10
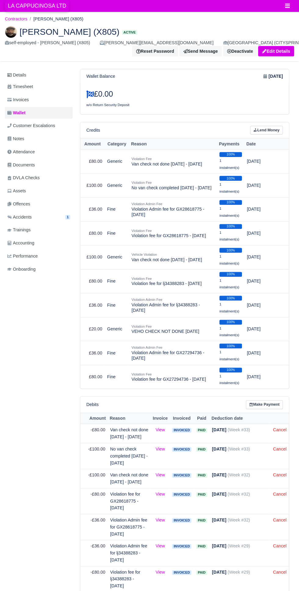
click at [62, 7] on span "LA CAPPUCINOSA LTD" at bounding box center [37, 6] width 64 height 12
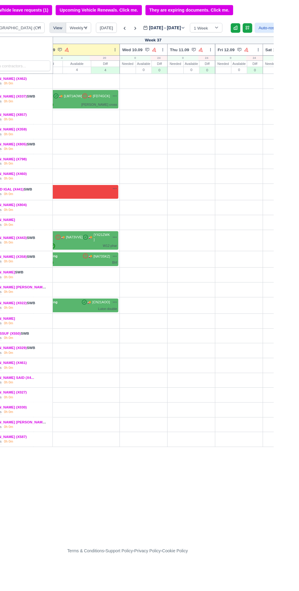
scroll to position [0, 106]
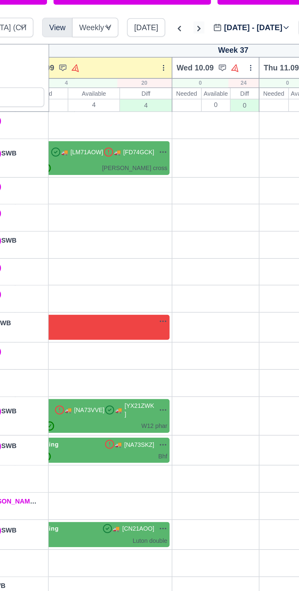
click at [154, 44] on icon at bounding box center [157, 43] width 6 height 6
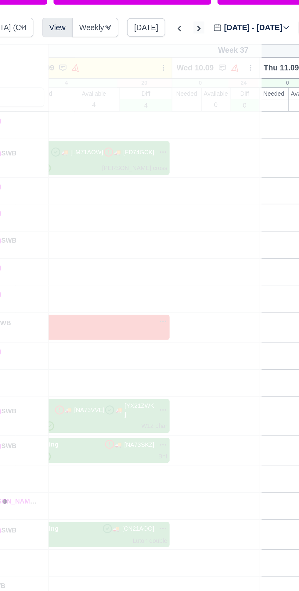
type input "[DATE]"
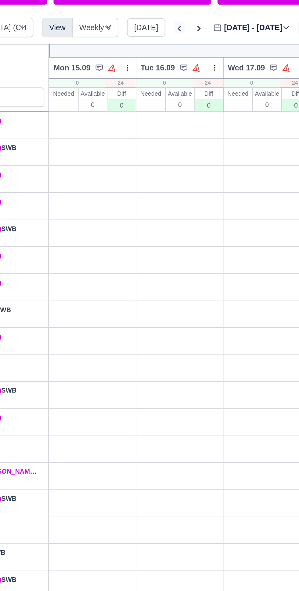
click at [144, 43] on icon at bounding box center [146, 43] width 6 height 6
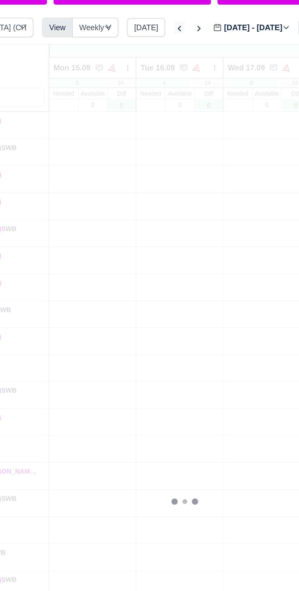
type input "[DATE]"
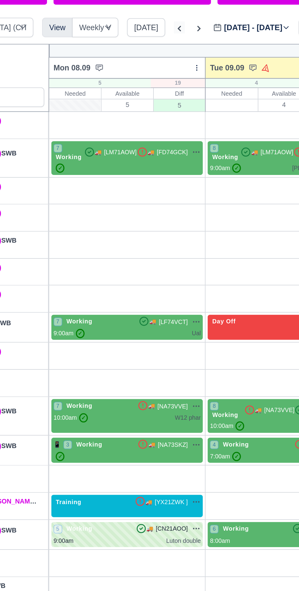
click at [144, 43] on icon at bounding box center [146, 43] width 6 height 6
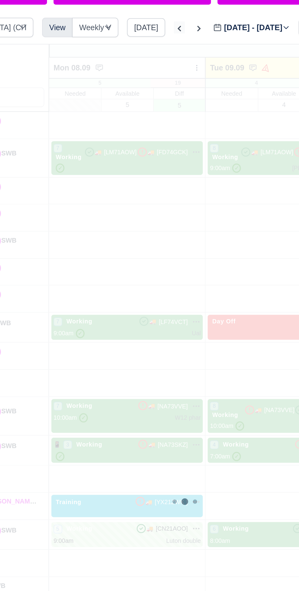
type input "[DATE]"
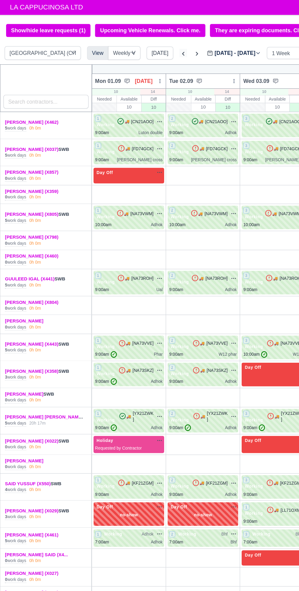
click at [144, 45] on icon at bounding box center [146, 43] width 6 height 6
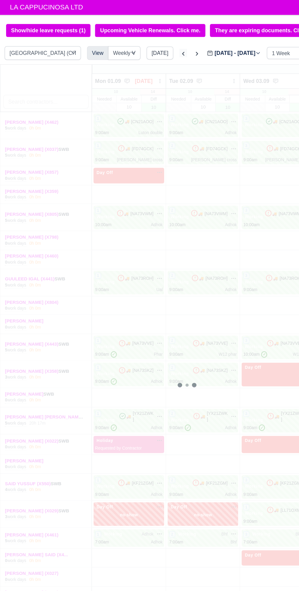
type input "[DATE]"
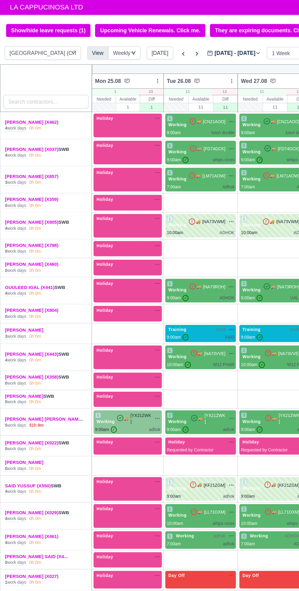
click at [157, 42] on icon at bounding box center [157, 43] width 6 height 6
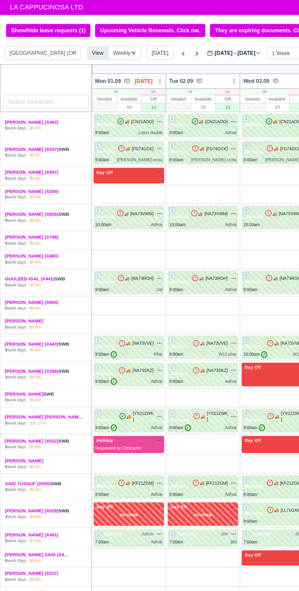
type input "[DATE]"
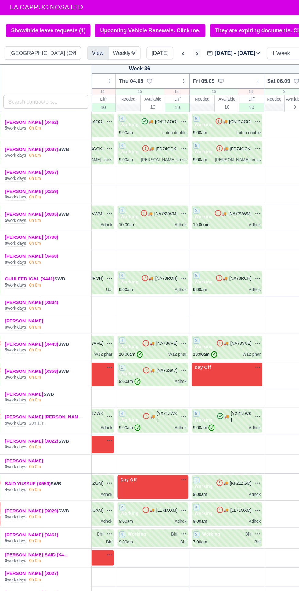
scroll to position [0, 163]
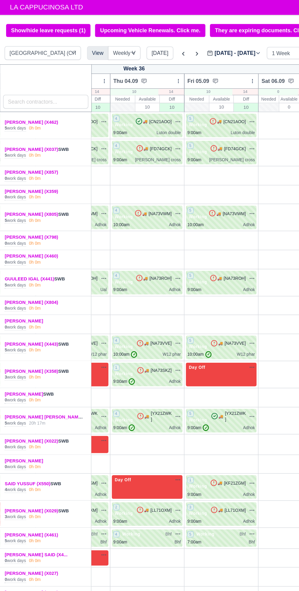
click at [165, 42] on icon at bounding box center [167, 42] width 5 height 5
click at [165, 42] on input "[DATE]" at bounding box center [199, 45] width 69 height 13
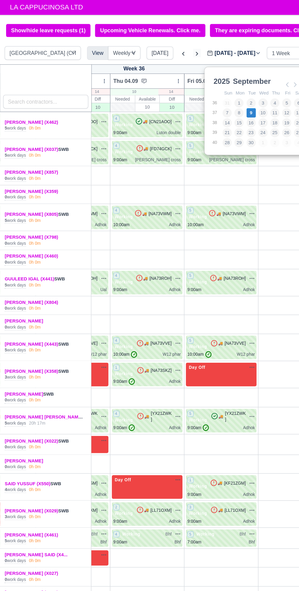
click at [155, 45] on icon at bounding box center [157, 43] width 6 height 6
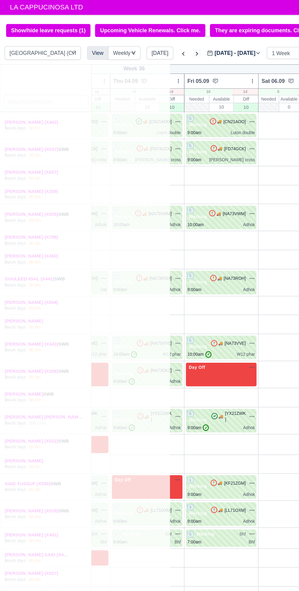
type input "[DATE]"
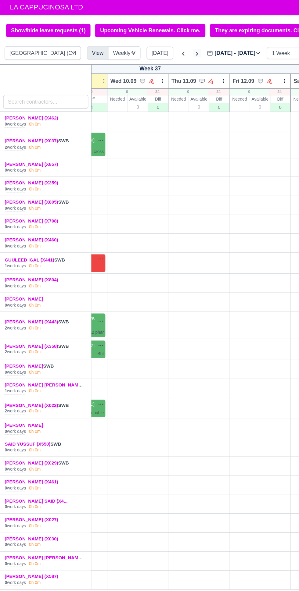
click at [155, 43] on icon at bounding box center [157, 43] width 6 height 6
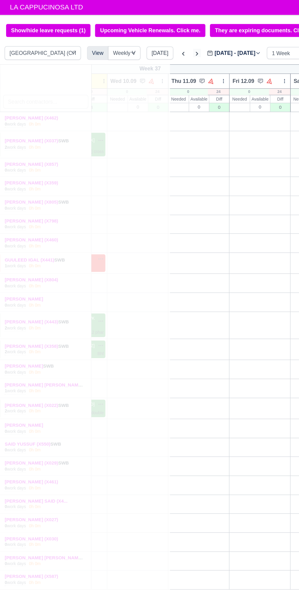
type input "[DATE]"
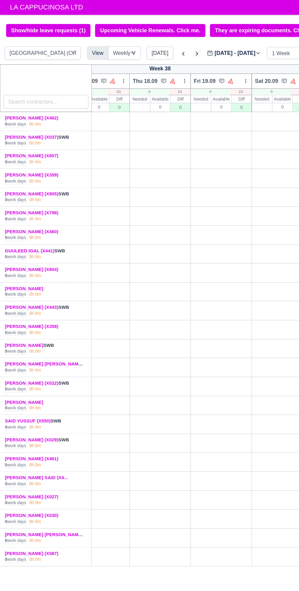
scroll to position [0, 116]
click at [146, 46] on icon at bounding box center [146, 43] width 6 height 6
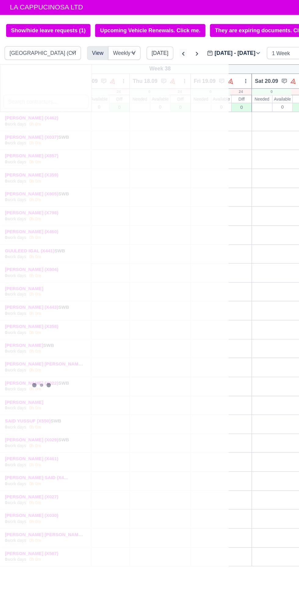
type input "[DATE]"
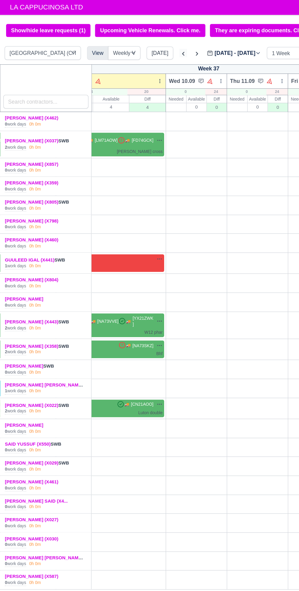
click at [146, 44] on icon at bounding box center [146, 43] width 6 height 6
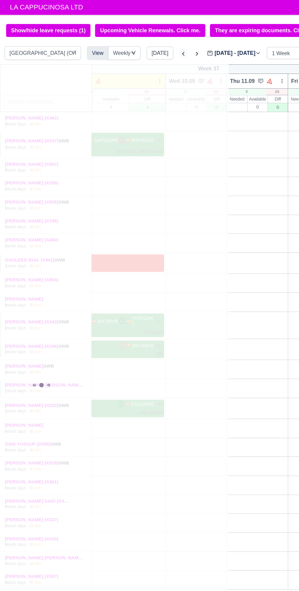
type input "[DATE]"
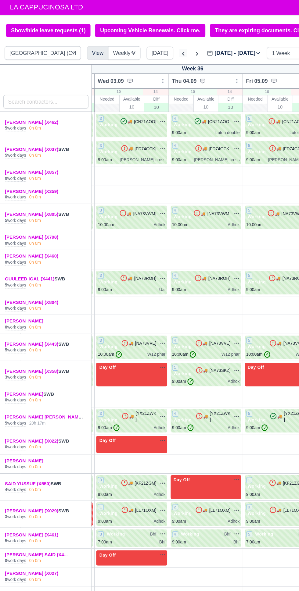
click at [144, 43] on icon at bounding box center [146, 43] width 6 height 6
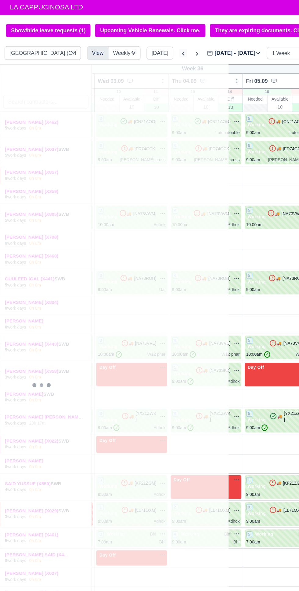
type input "[DATE]"
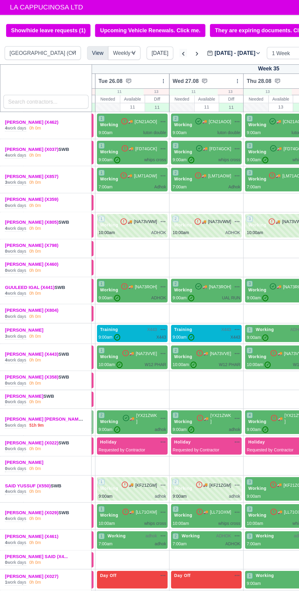
scroll to position [0, 54]
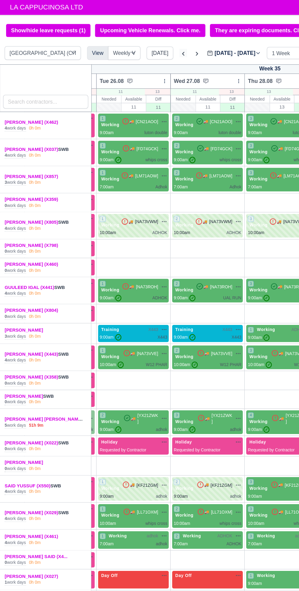
click at [144, 43] on icon at bounding box center [146, 43] width 6 height 6
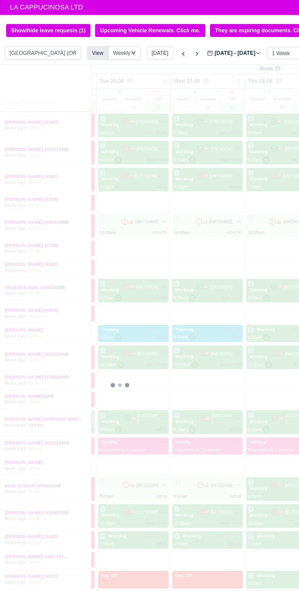
type input "[DATE]"
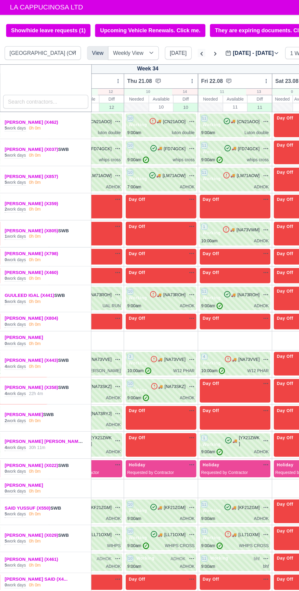
scroll to position [0, 158]
